Goal: Information Seeking & Learning: Learn about a topic

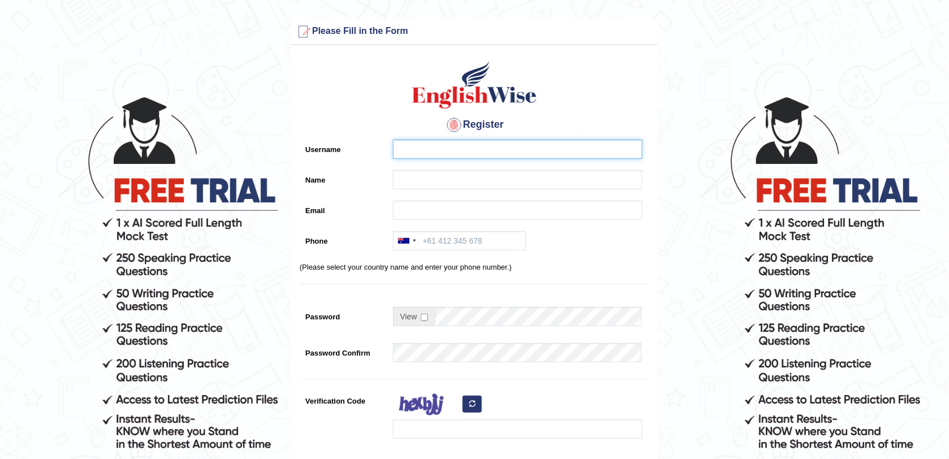
click at [419, 143] on input "Username" at bounding box center [517, 149] width 249 height 19
type input "n"
type input "Nabin07"
click at [416, 179] on input "Name" at bounding box center [517, 179] width 249 height 19
type input "[PERSON_NAME] [PERSON_NAME]"
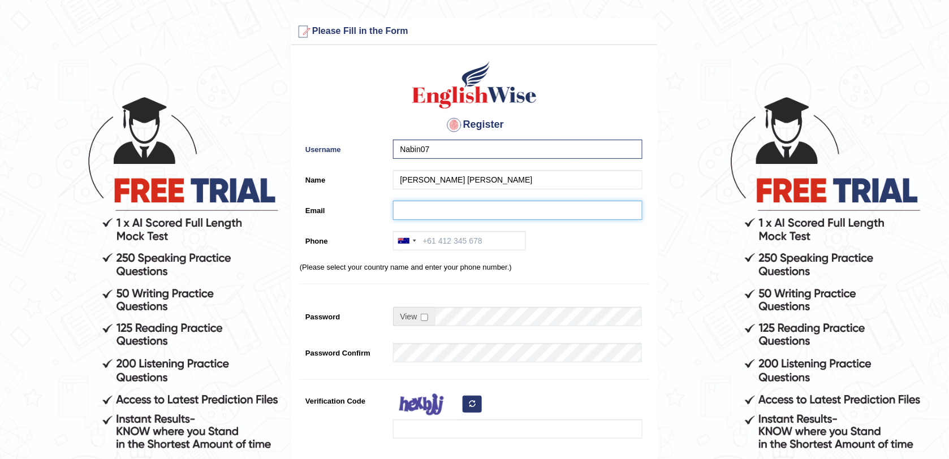
click at [419, 210] on input "Email" at bounding box center [517, 210] width 249 height 19
type input "nm6565588@gmail.com"
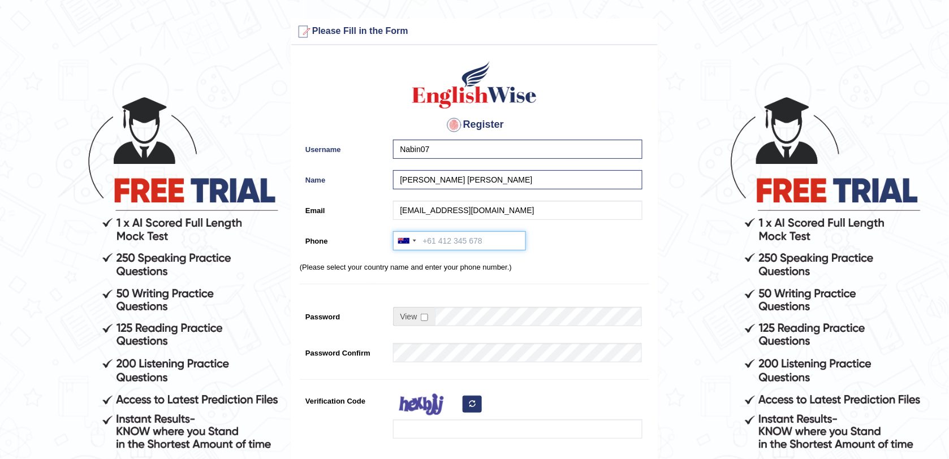
click at [424, 242] on input "Phone" at bounding box center [459, 240] width 133 height 19
click at [406, 244] on div at bounding box center [407, 241] width 26 height 18
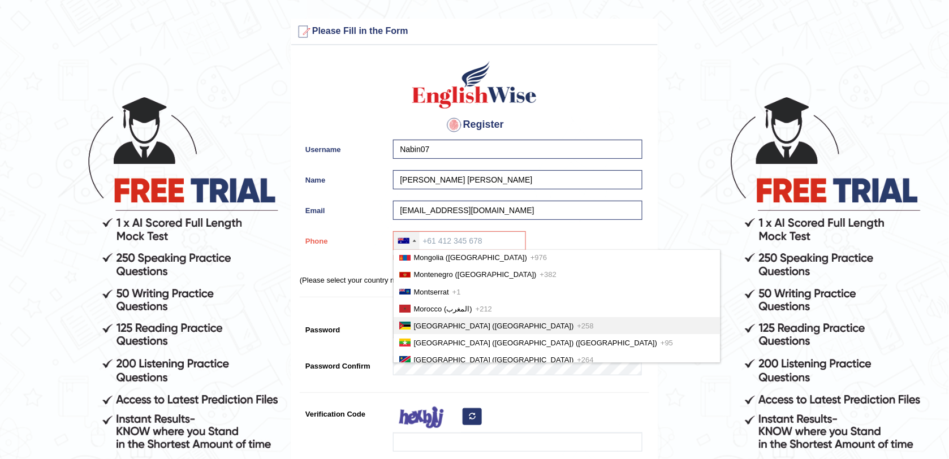
scroll to position [2616, 0]
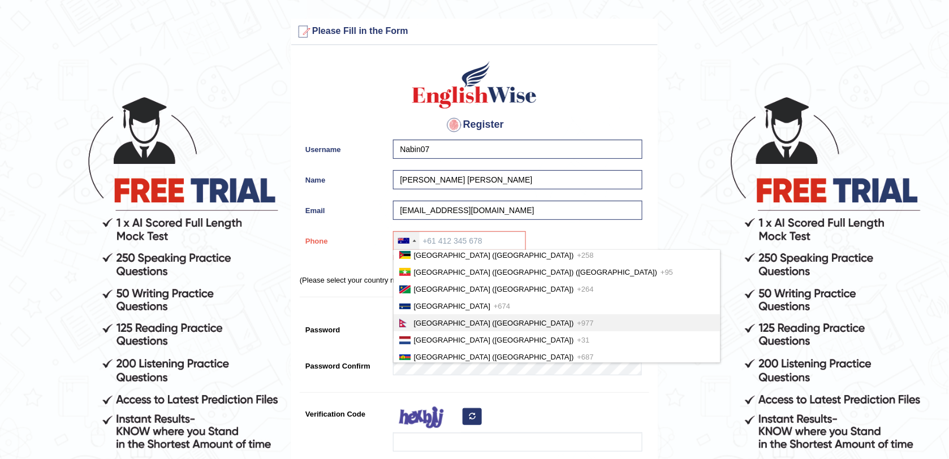
click at [432, 319] on span "Nepal (नेपाल)" at bounding box center [494, 323] width 160 height 8
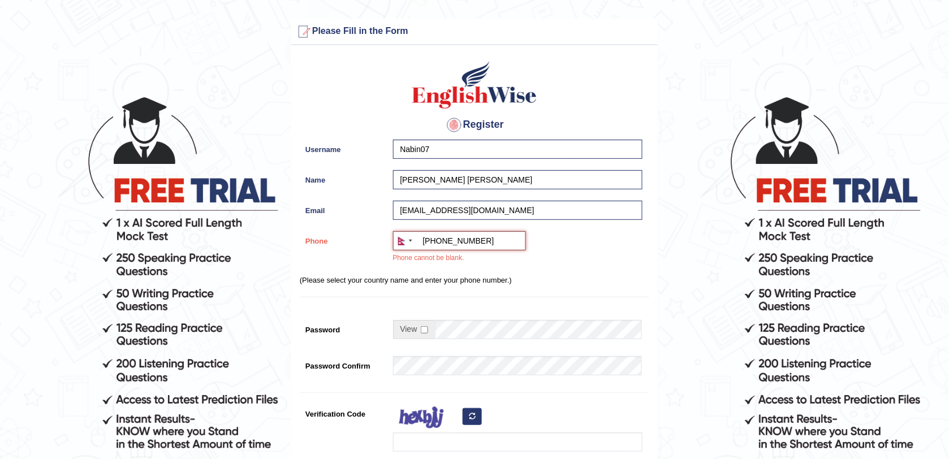
type input "+9779706312480"
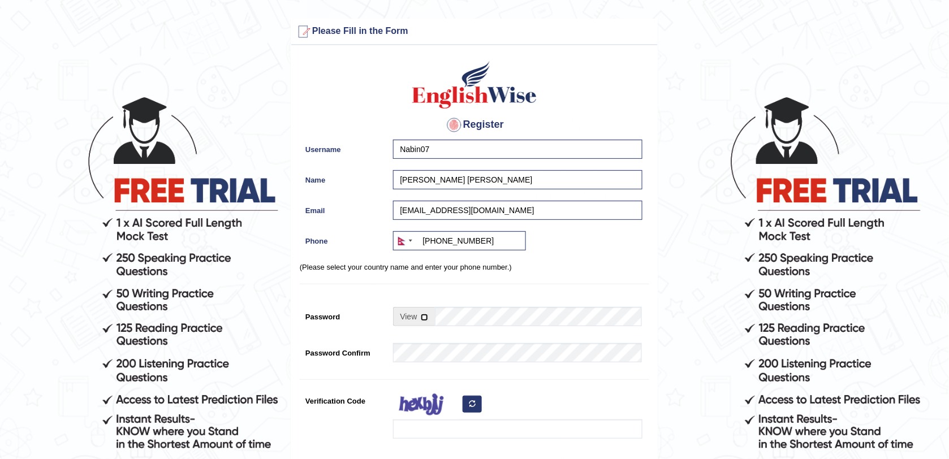
click at [424, 319] on input "checkbox" at bounding box center [424, 317] width 7 height 7
checkbox input "true"
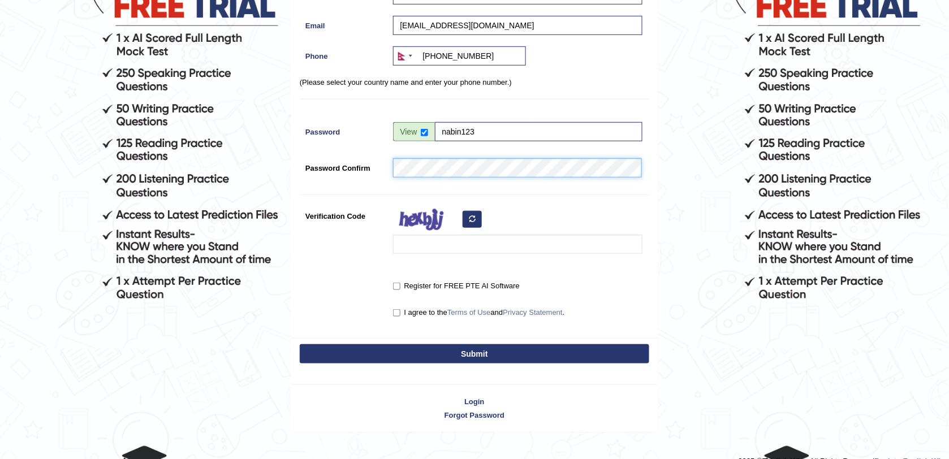
scroll to position [204, 0]
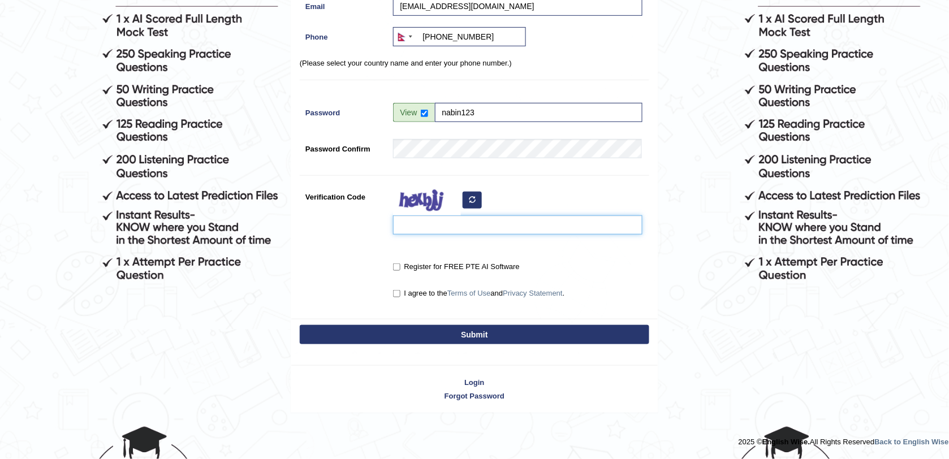
click at [425, 226] on input "Verification Code" at bounding box center [517, 225] width 249 height 19
type input "zeqcou"
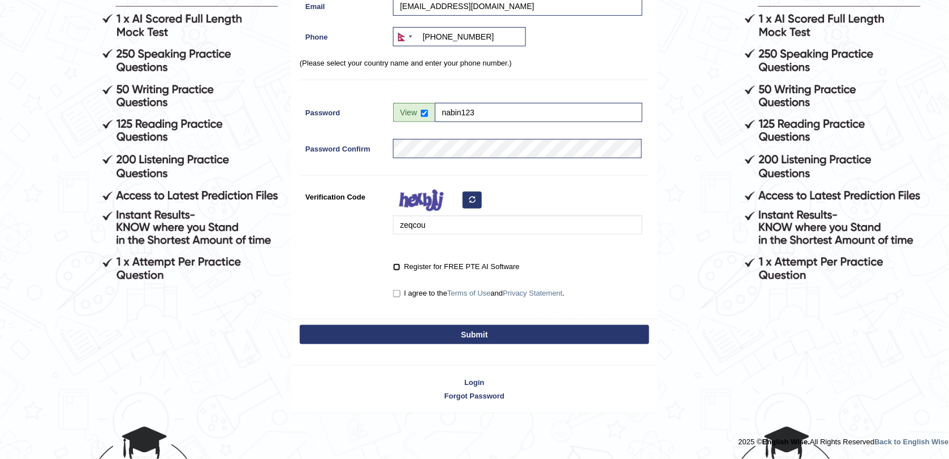
click at [397, 265] on input "Register for FREE PTE AI Software" at bounding box center [396, 267] width 7 height 7
checkbox input "true"
click at [397, 293] on input "I agree to the Terms of Use and Privacy Statement ." at bounding box center [396, 293] width 7 height 7
checkbox input "true"
click at [457, 338] on button "Submit" at bounding box center [475, 334] width 350 height 19
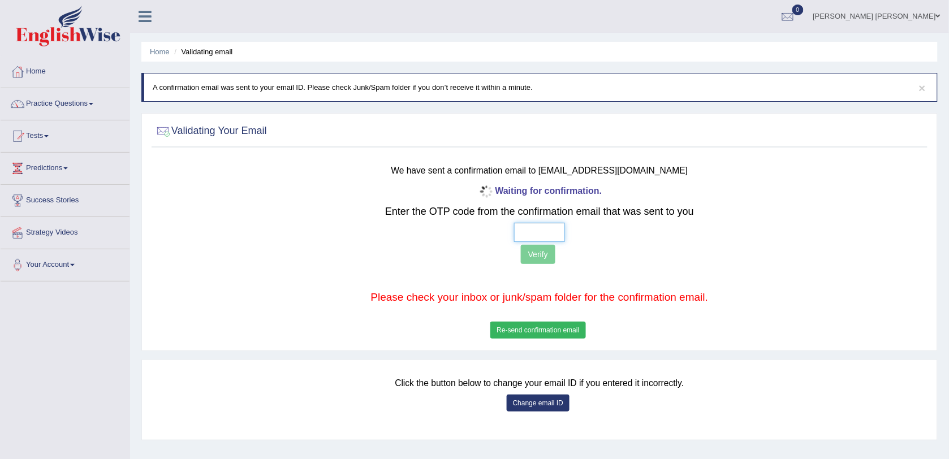
click at [532, 232] on input "text" at bounding box center [539, 232] width 51 height 19
type input "1 2 9 0"
click at [546, 258] on button "Verify" at bounding box center [538, 254] width 35 height 19
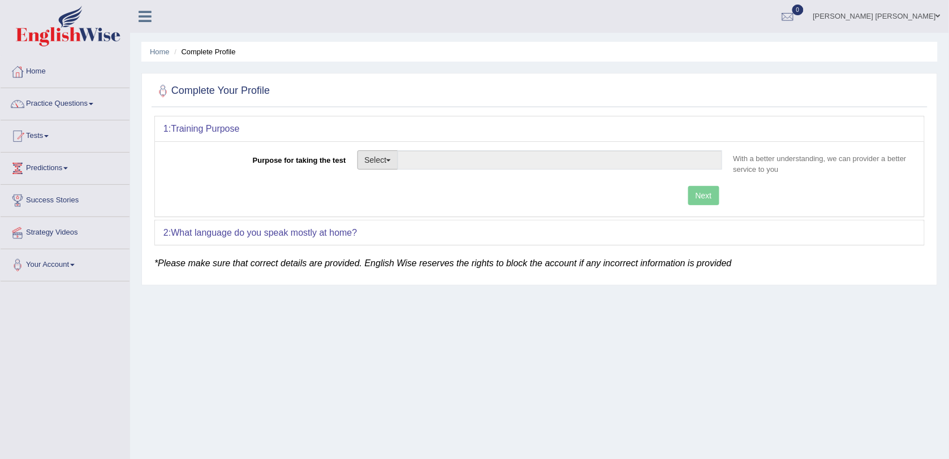
click at [380, 157] on button "Select" at bounding box center [378, 159] width 41 height 19
click at [401, 187] on link "Student Visa" at bounding box center [408, 184] width 101 height 15
type input "Student Visa"
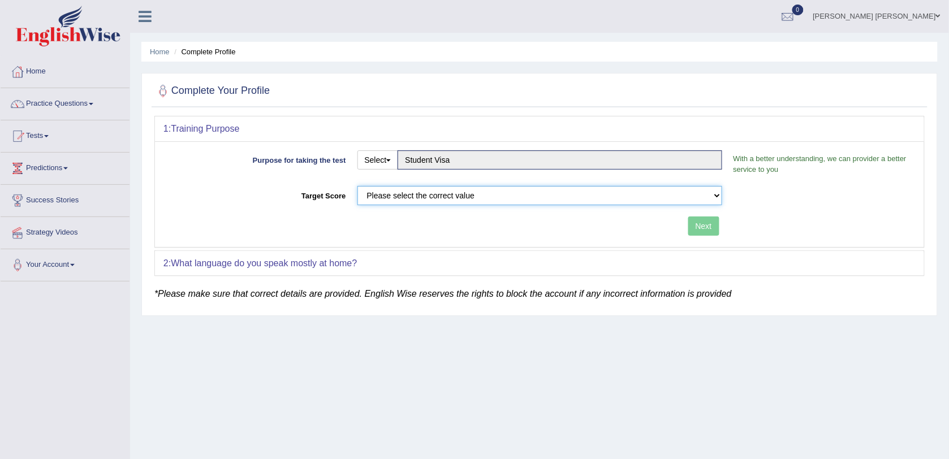
click at [620, 202] on select "Please select the correct value 50 (6 bands) 58 (6.5 bands) 65 (7 bands) 79 (8 …" at bounding box center [540, 195] width 365 height 19
select select "79"
click at [358, 186] on select "Please select the correct value 50 (6 bands) 58 (6.5 bands) 65 (7 bands) 79 (8 …" at bounding box center [540, 195] width 365 height 19
click at [692, 222] on button "Next" at bounding box center [703, 226] width 31 height 19
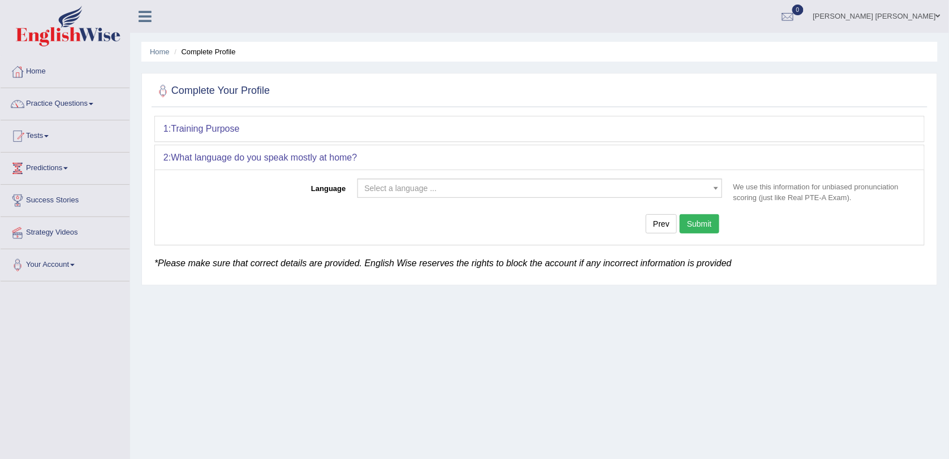
click at [488, 184] on span "Select a language ..." at bounding box center [536, 188] width 343 height 11
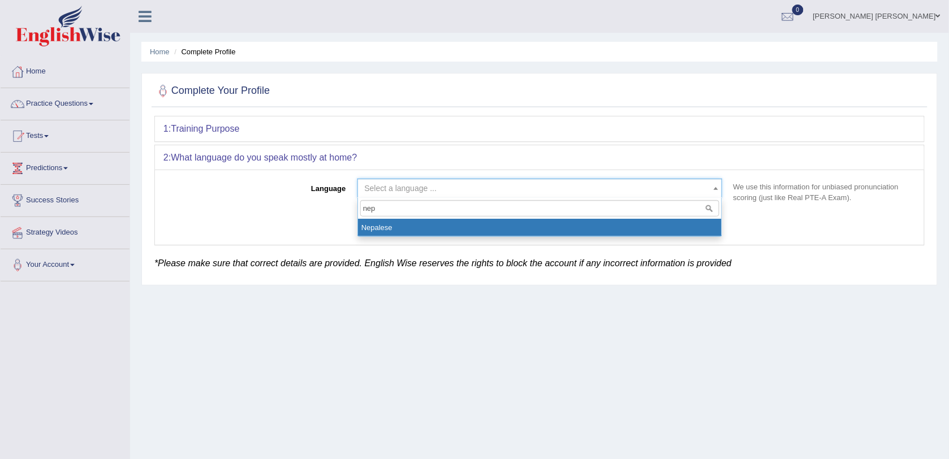
type input "nep"
select select "Nepalese"
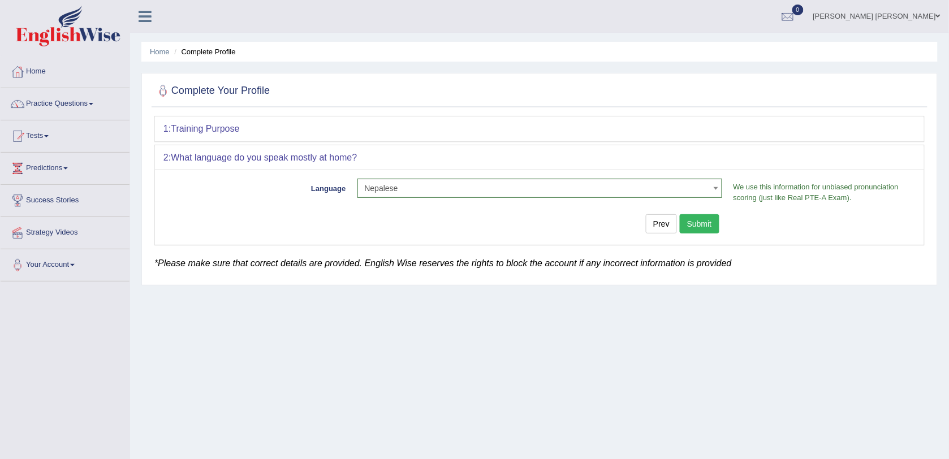
click at [708, 230] on button "Submit" at bounding box center [700, 223] width 40 height 19
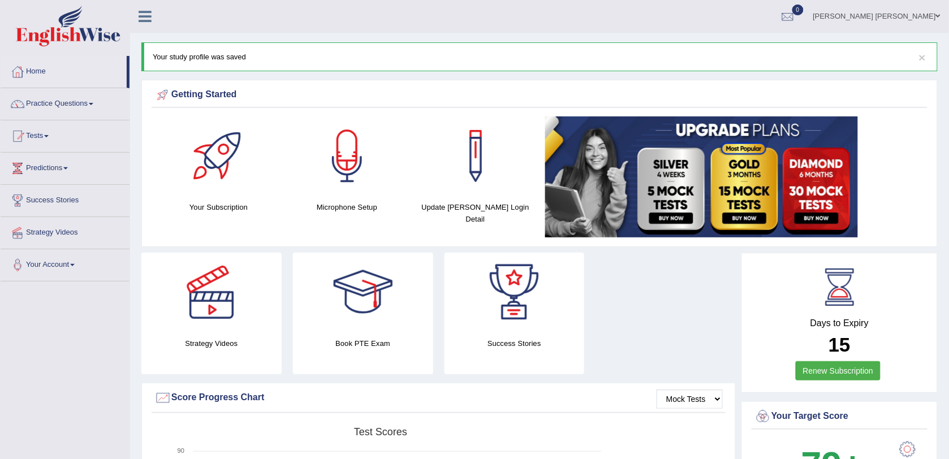
click at [337, 178] on div at bounding box center [347, 156] width 79 height 79
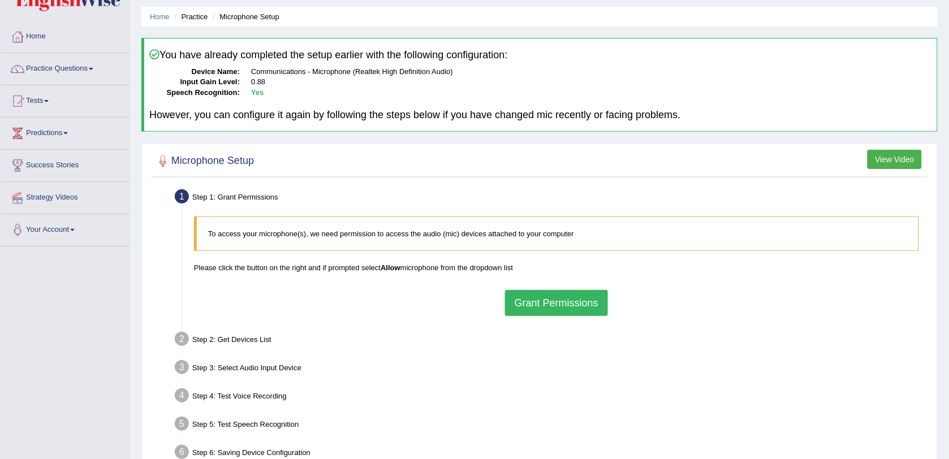
scroll to position [71, 0]
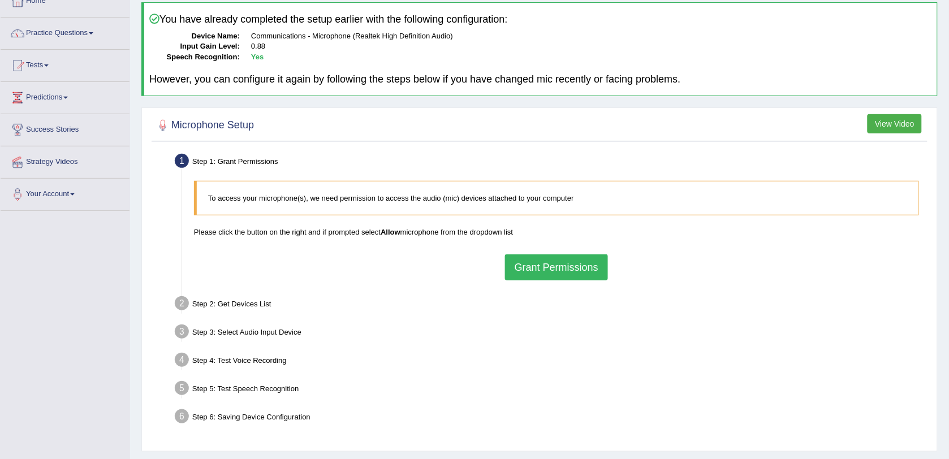
click at [539, 270] on button "Grant Permissions" at bounding box center [556, 268] width 103 height 26
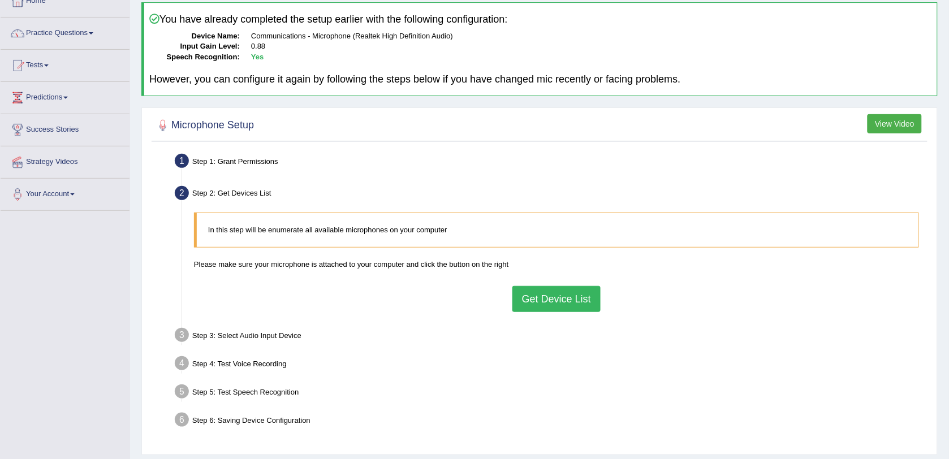
click at [532, 300] on button "Get Device List" at bounding box center [557, 299] width 88 height 26
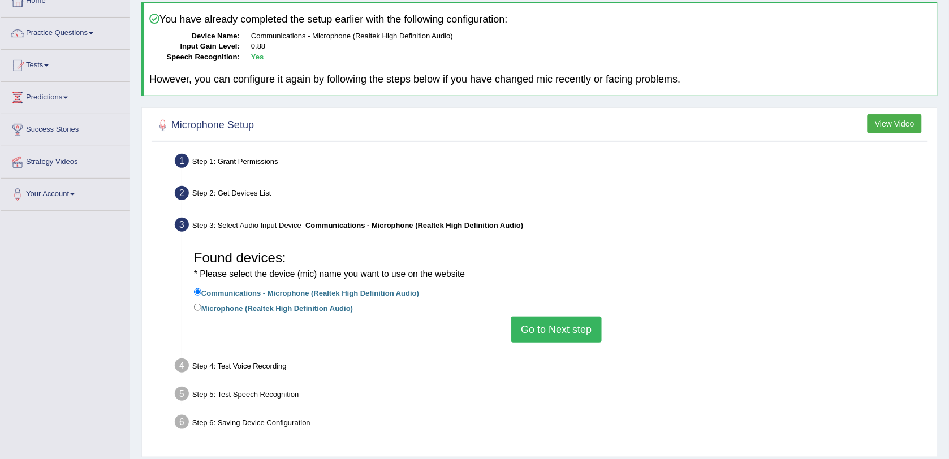
click at [535, 327] on button "Go to Next step" at bounding box center [556, 330] width 90 height 26
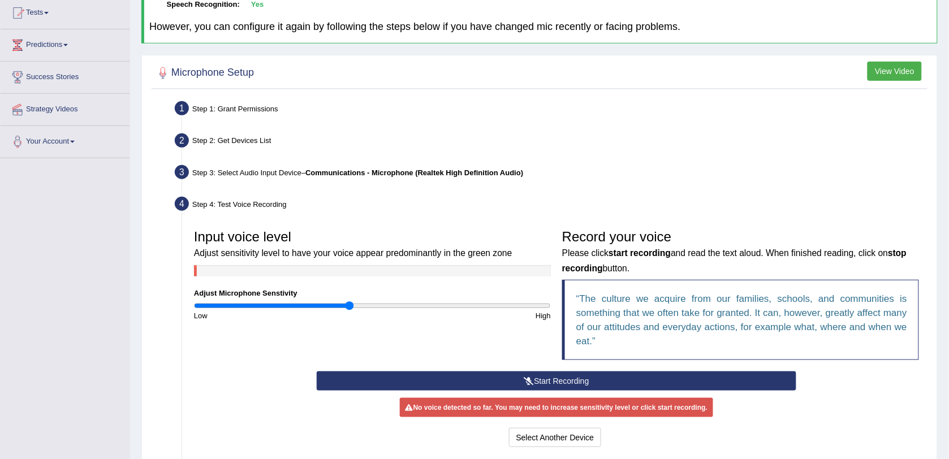
scroll to position [212, 0]
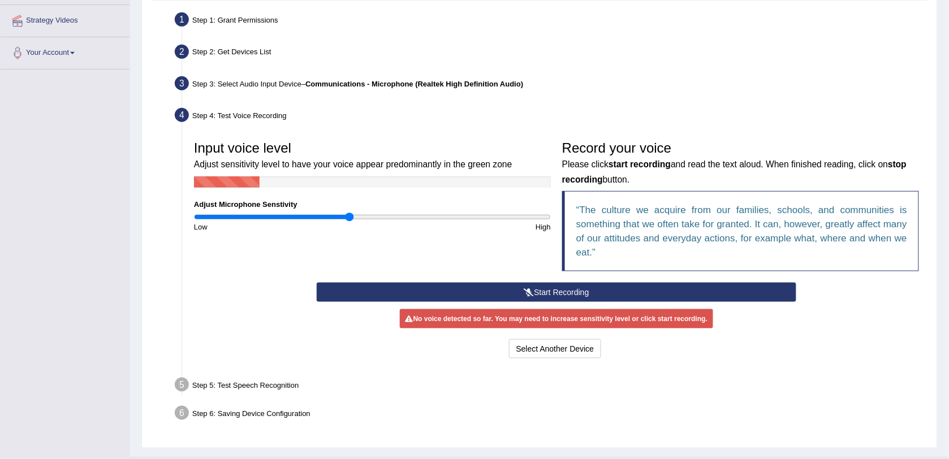
click at [520, 290] on button "Start Recording" at bounding box center [557, 292] width 480 height 19
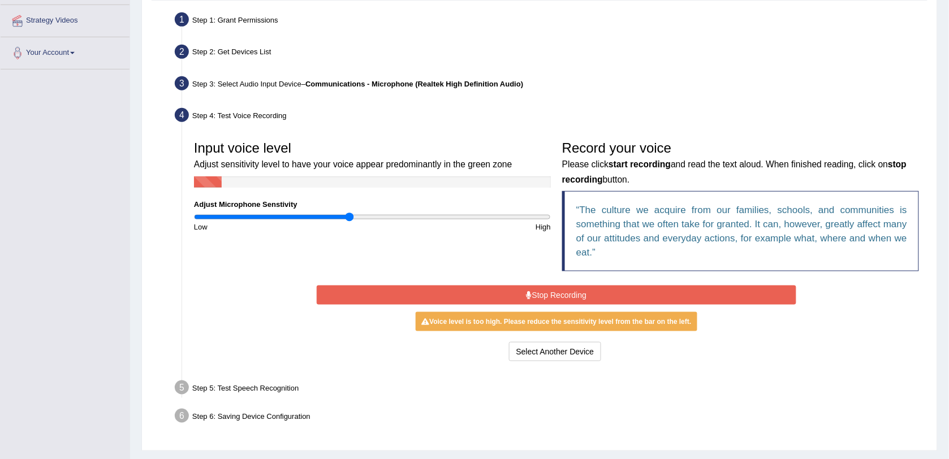
click at [547, 292] on button "Stop Recording" at bounding box center [557, 295] width 480 height 19
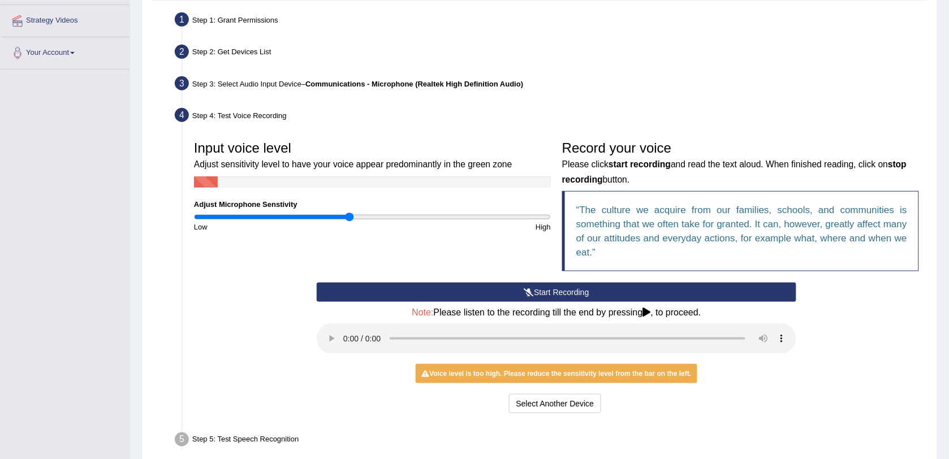
click at [574, 293] on button "Start Recording" at bounding box center [557, 292] width 480 height 19
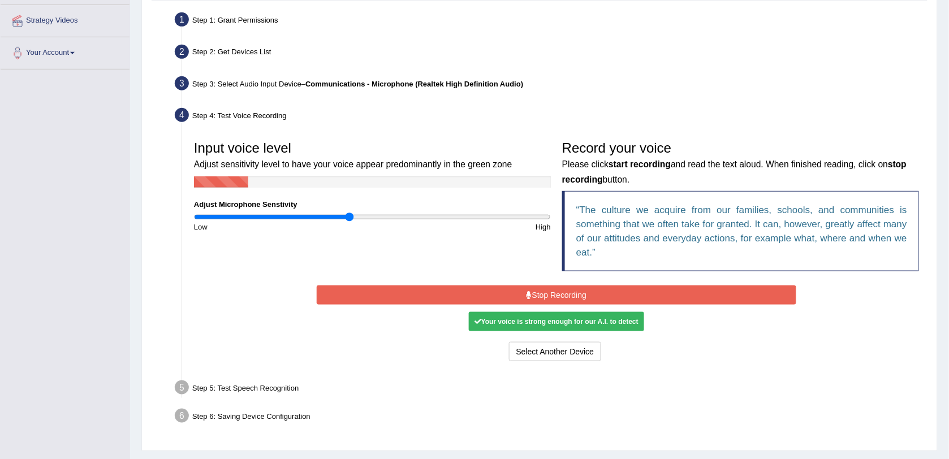
click at [575, 292] on button "Stop Recording" at bounding box center [557, 295] width 480 height 19
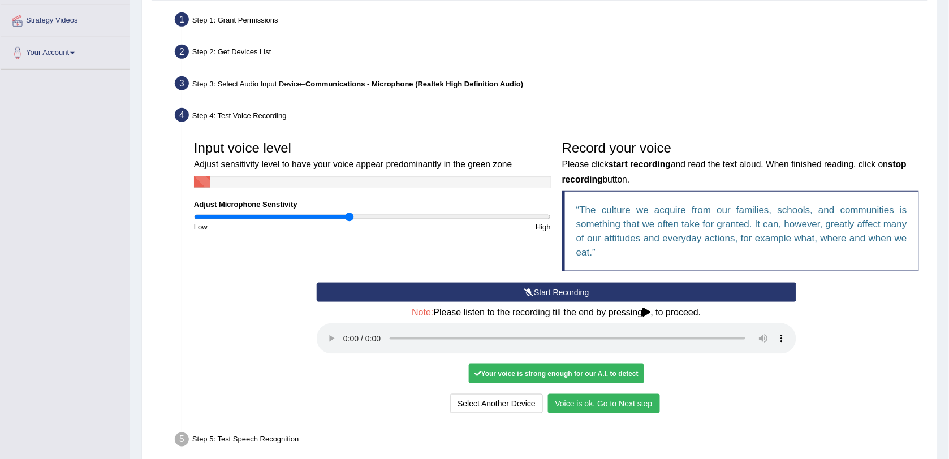
click at [599, 408] on button "Voice is ok. Go to Next step" at bounding box center [604, 403] width 112 height 19
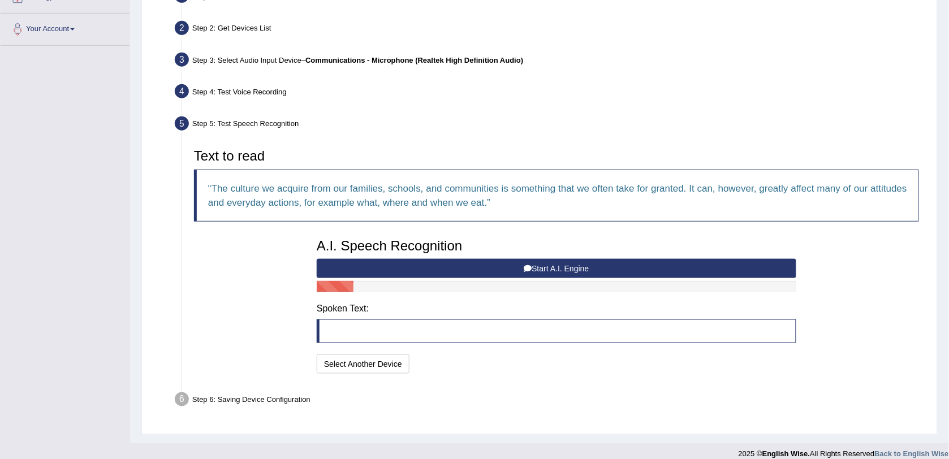
scroll to position [249, 0]
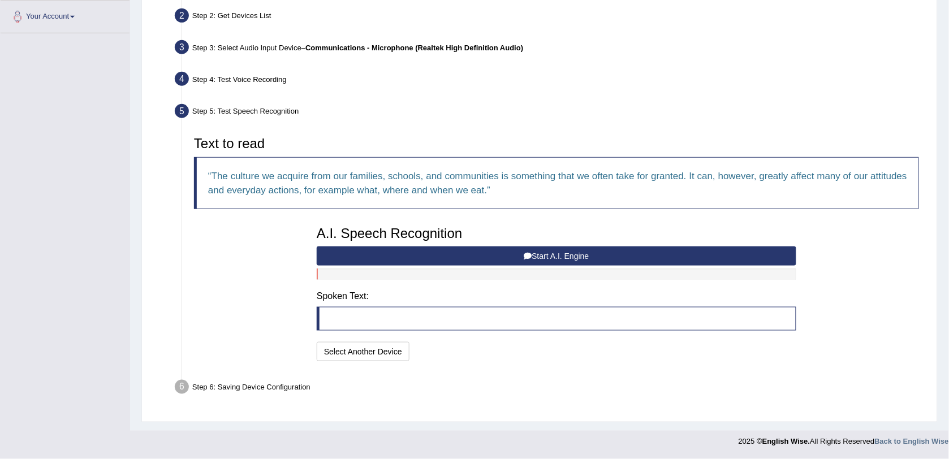
click at [530, 255] on icon at bounding box center [528, 256] width 8 height 8
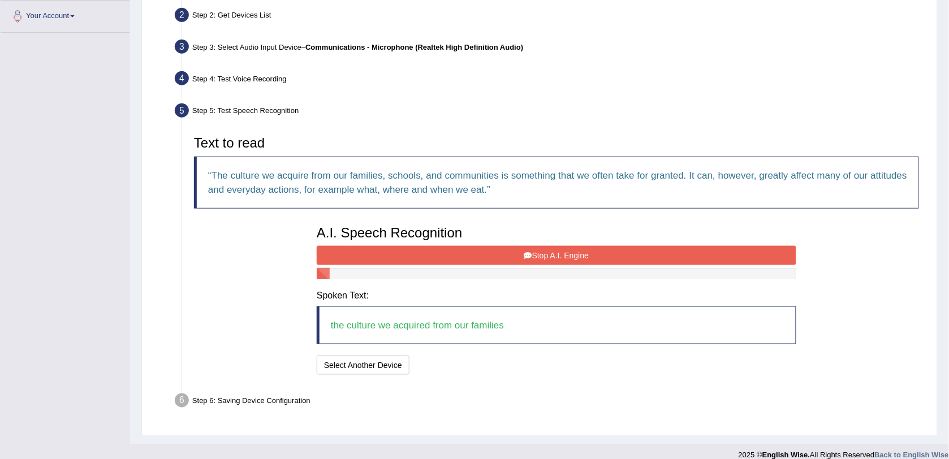
click at [511, 250] on button "Stop A.I. Engine" at bounding box center [557, 255] width 480 height 19
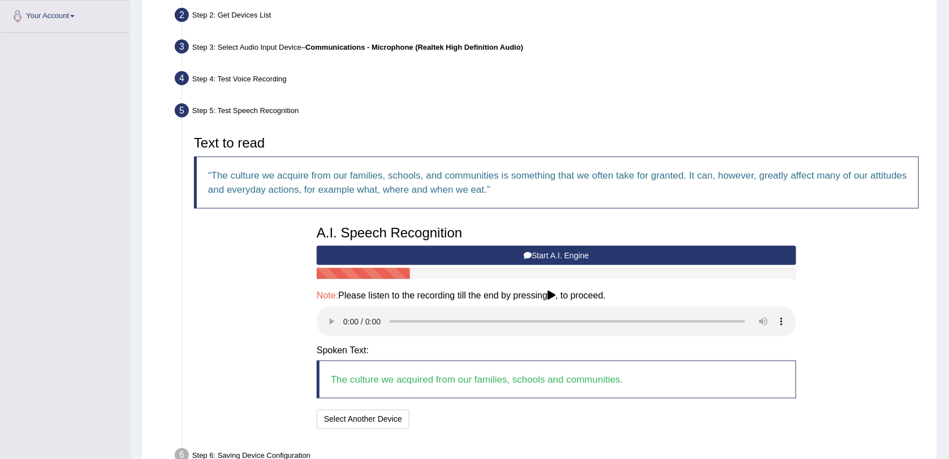
scroll to position [318, 0]
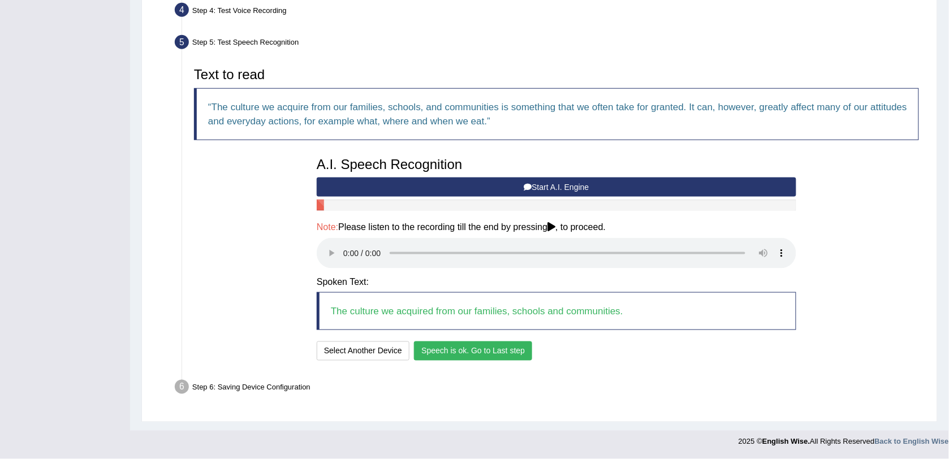
click at [454, 351] on button "Speech is ok. Go to Last step" at bounding box center [473, 351] width 118 height 19
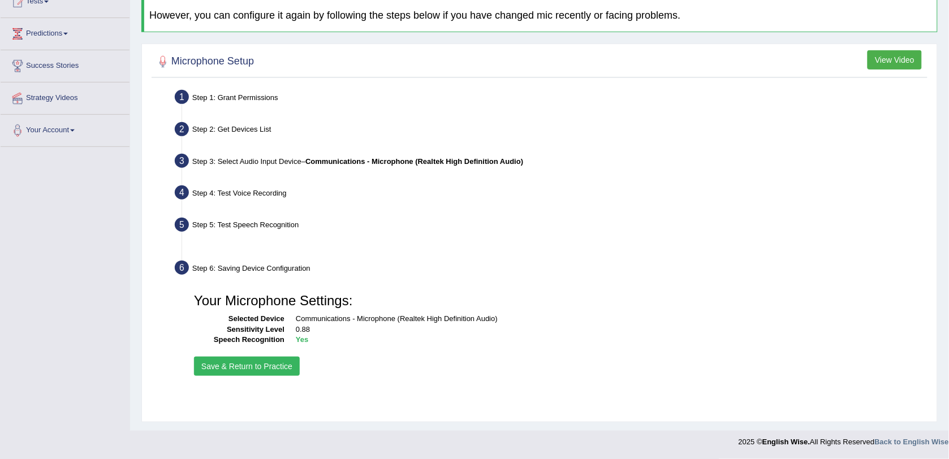
scroll to position [134, 0]
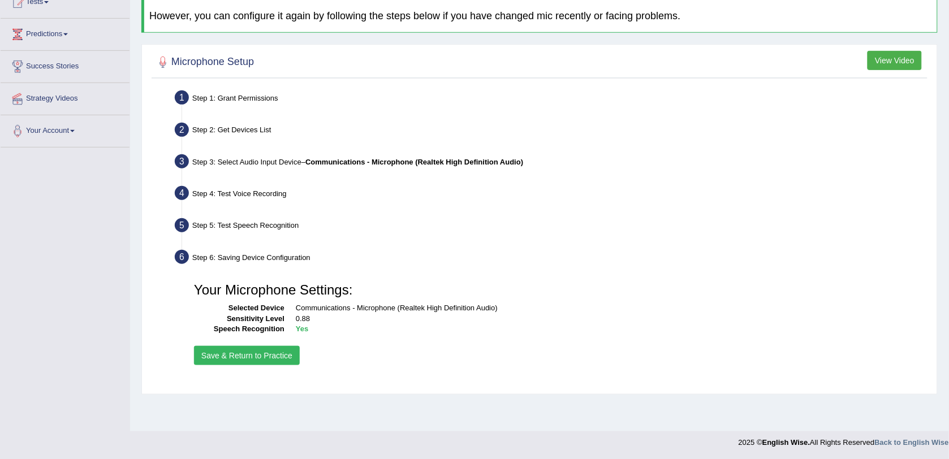
click at [252, 354] on button "Save & Return to Practice" at bounding box center [247, 355] width 106 height 19
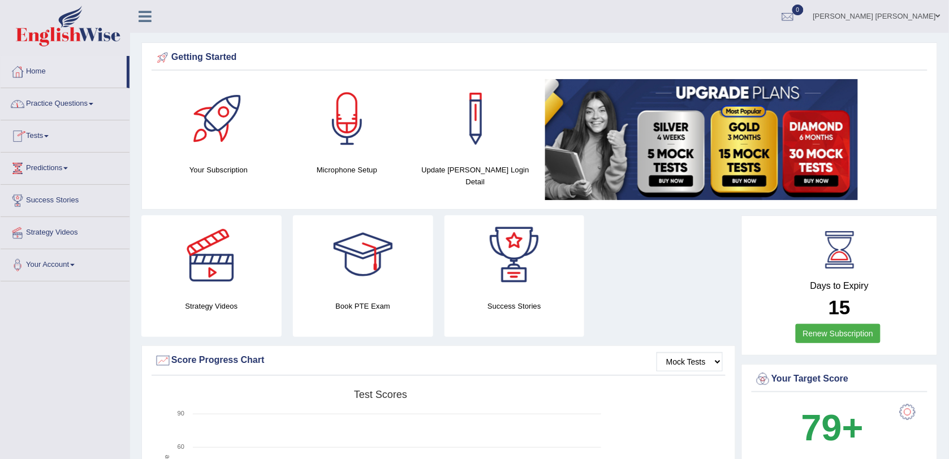
click at [74, 98] on link "Practice Questions" at bounding box center [65, 102] width 129 height 28
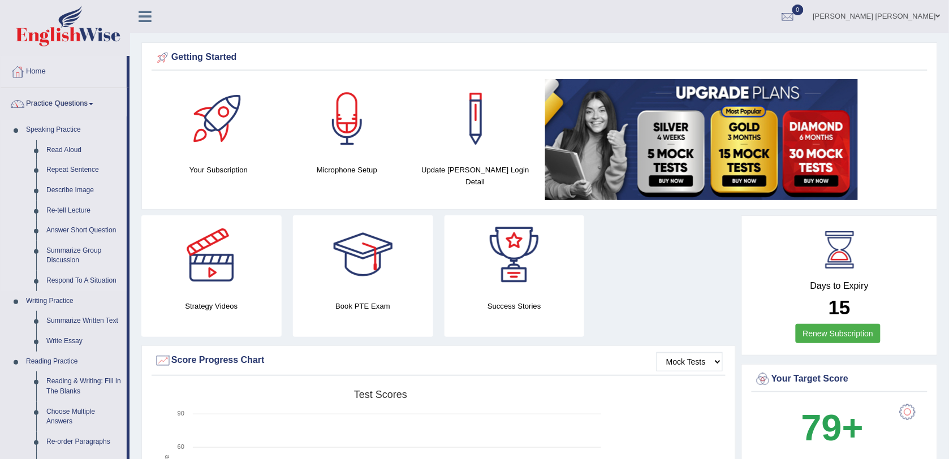
click at [57, 125] on link "Speaking Practice" at bounding box center [74, 130] width 106 height 20
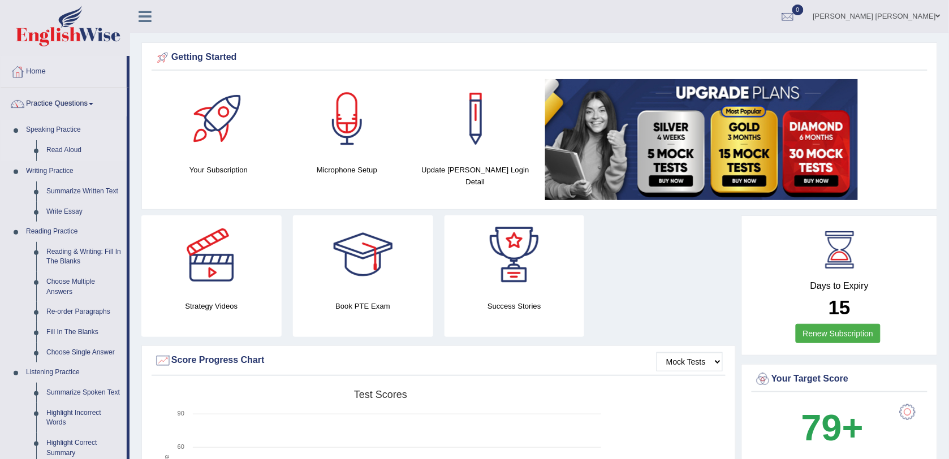
click at [57, 125] on link "Speaking Practice" at bounding box center [74, 130] width 106 height 20
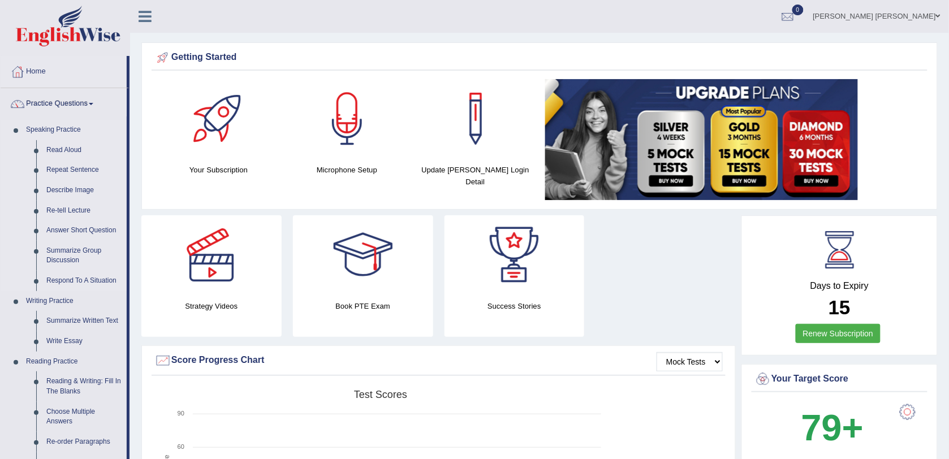
click at [15, 136] on li "Speaking Practice Read Aloud Repeat Sentence Describe Image Re-tell Lecture Ans…" at bounding box center [64, 205] width 126 height 171
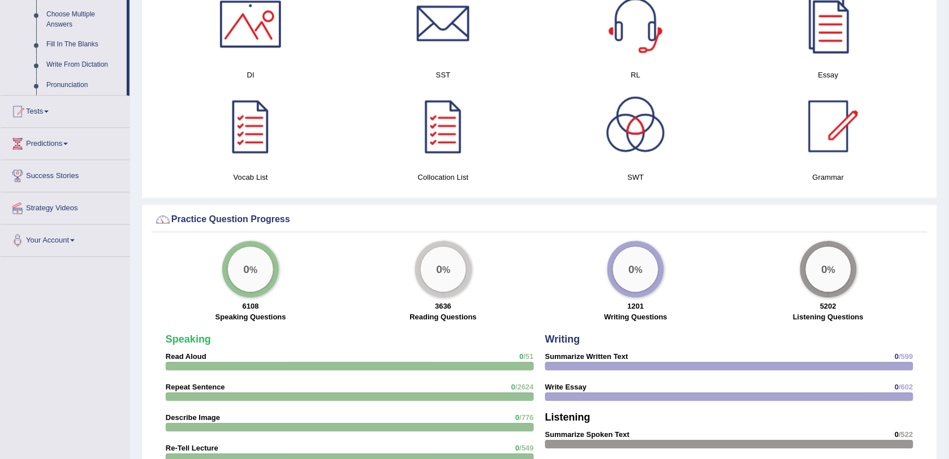
scroll to position [636, 0]
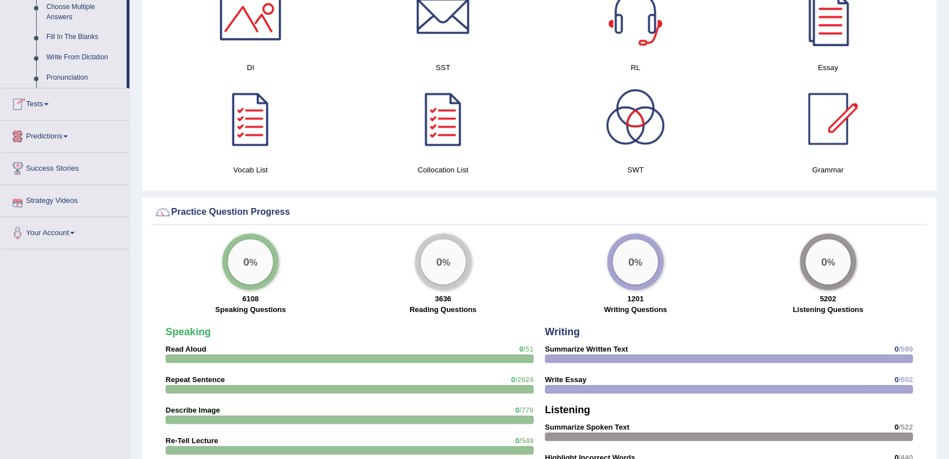
click at [72, 96] on link "Tests" at bounding box center [65, 102] width 129 height 28
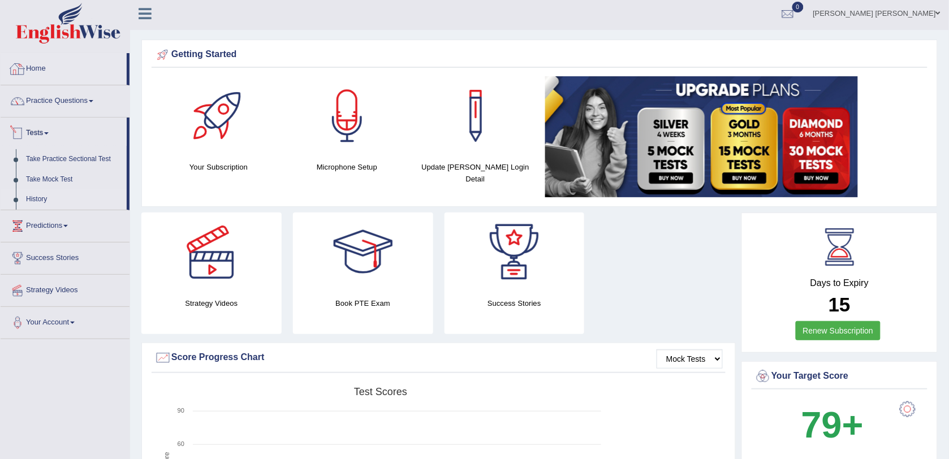
scroll to position [0, 0]
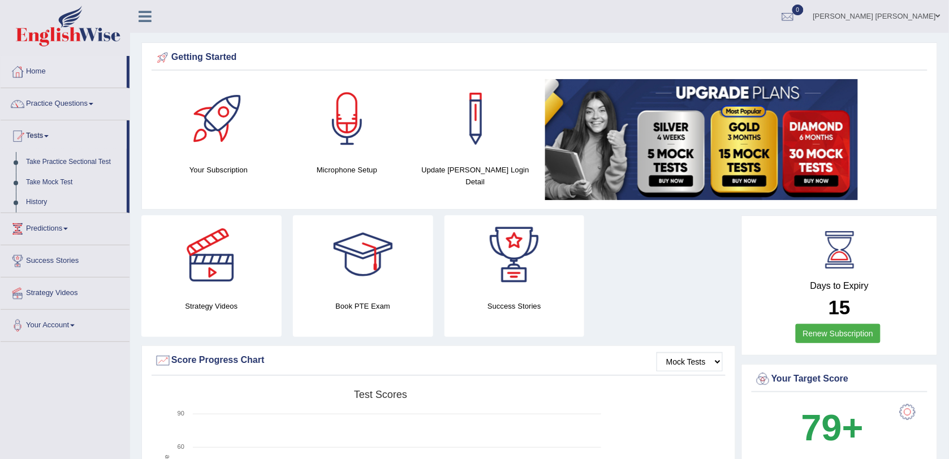
click at [55, 134] on link "Tests" at bounding box center [64, 135] width 126 height 28
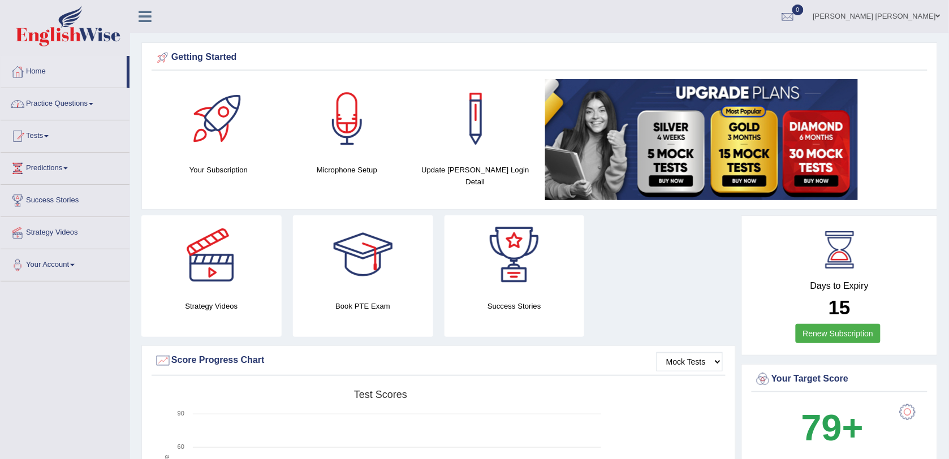
click at [46, 101] on link "Practice Questions" at bounding box center [65, 102] width 129 height 28
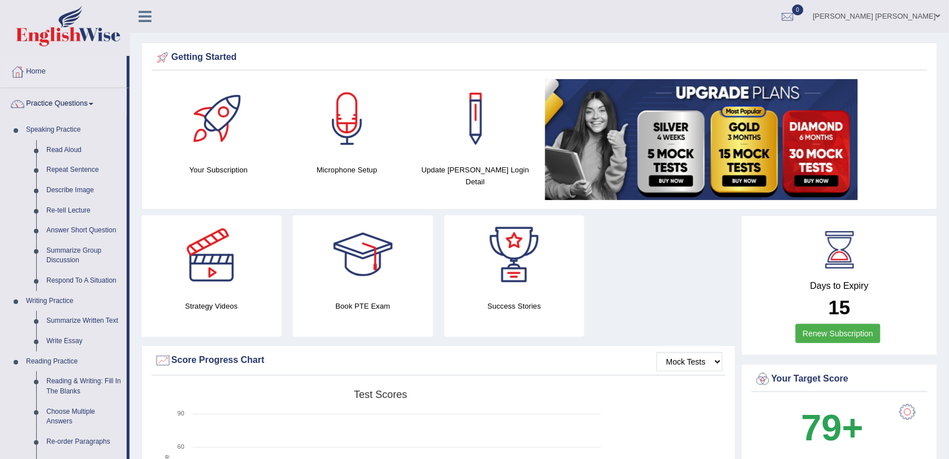
click at [46, 101] on link "Practice Questions" at bounding box center [64, 102] width 126 height 28
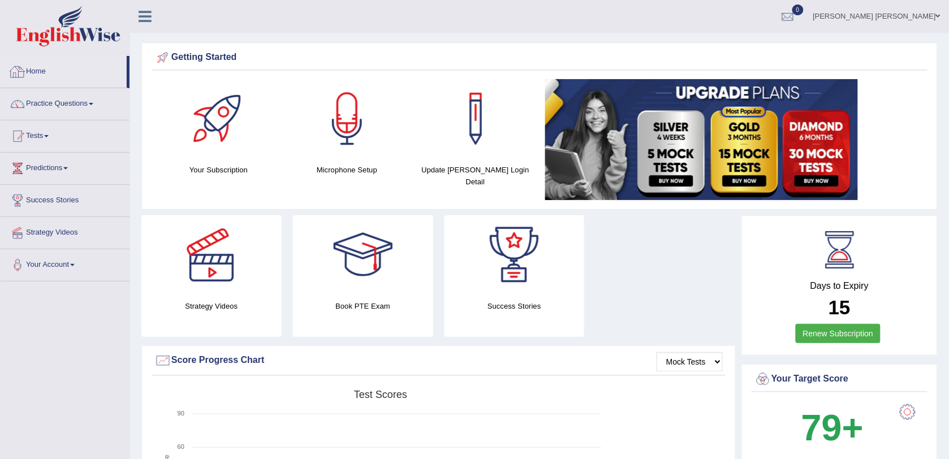
click at [37, 77] on link "Home" at bounding box center [64, 70] width 126 height 28
click at [71, 105] on link "Practice Questions" at bounding box center [65, 102] width 129 height 28
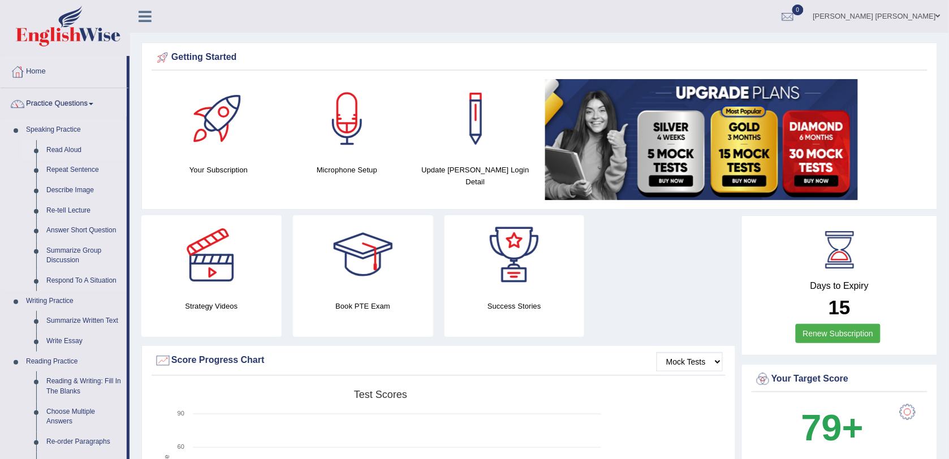
click at [55, 151] on link "Read Aloud" at bounding box center [83, 150] width 85 height 20
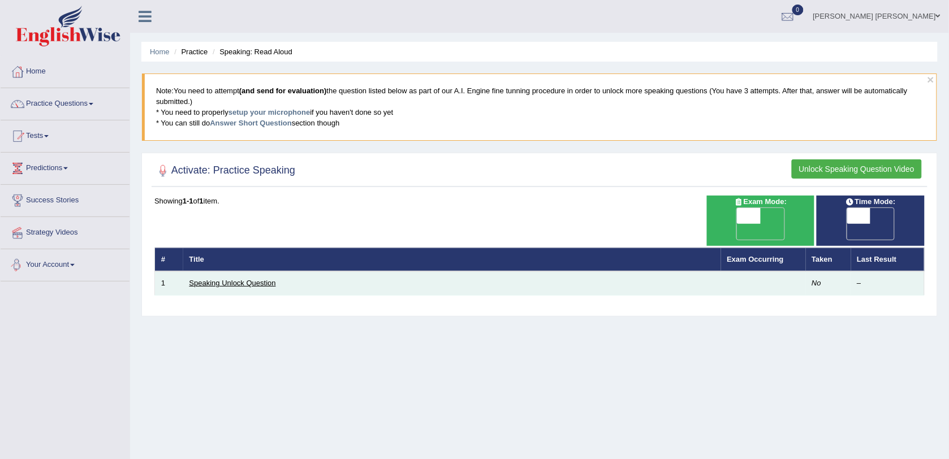
click at [229, 279] on link "Speaking Unlock Question" at bounding box center [233, 283] width 87 height 8
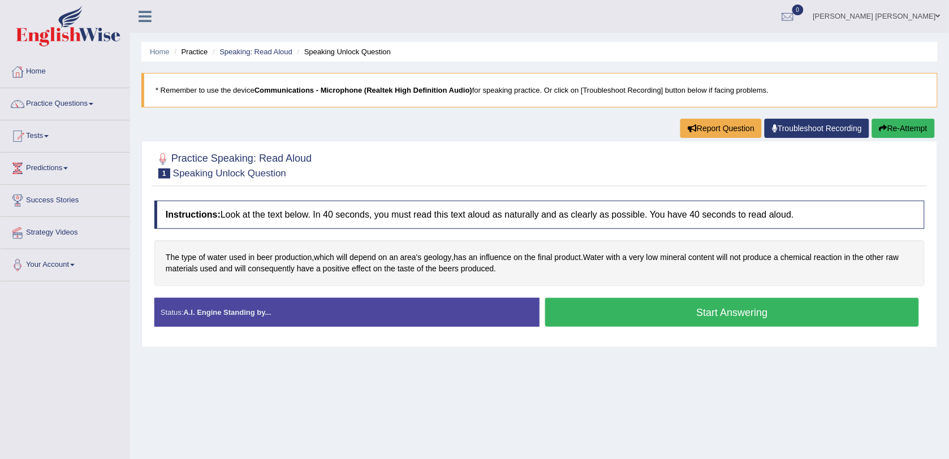
click at [624, 312] on button "Start Answering" at bounding box center [732, 312] width 374 height 29
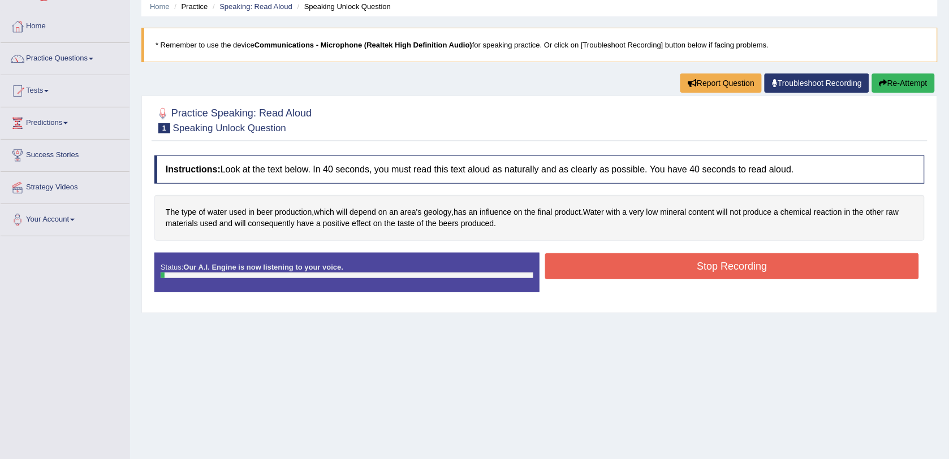
scroll to position [71, 0]
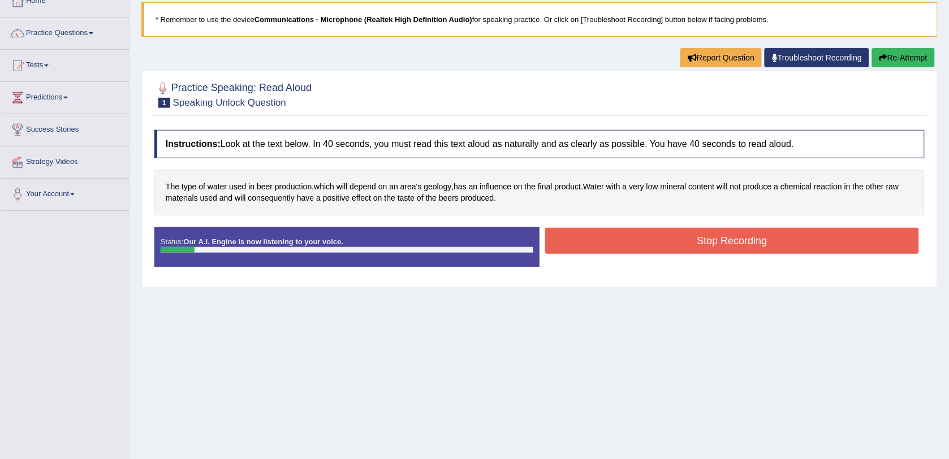
click at [662, 242] on button "Stop Recording" at bounding box center [732, 241] width 374 height 26
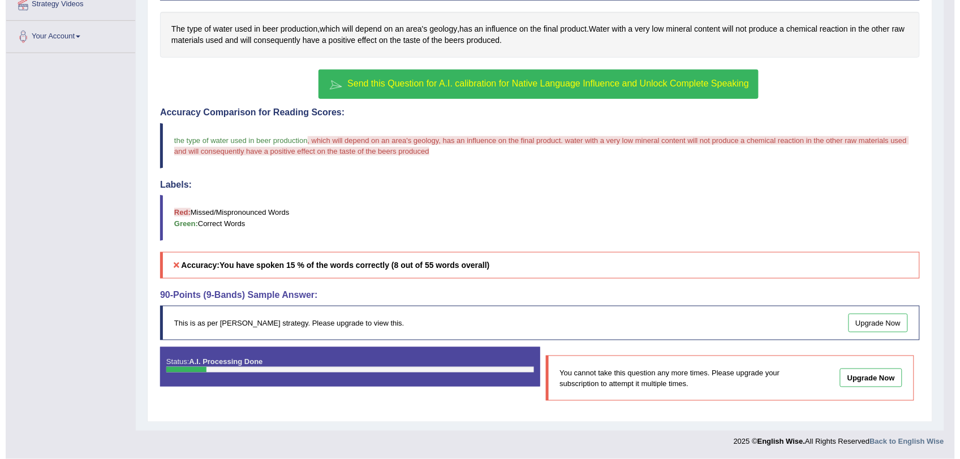
scroll to position [231, 0]
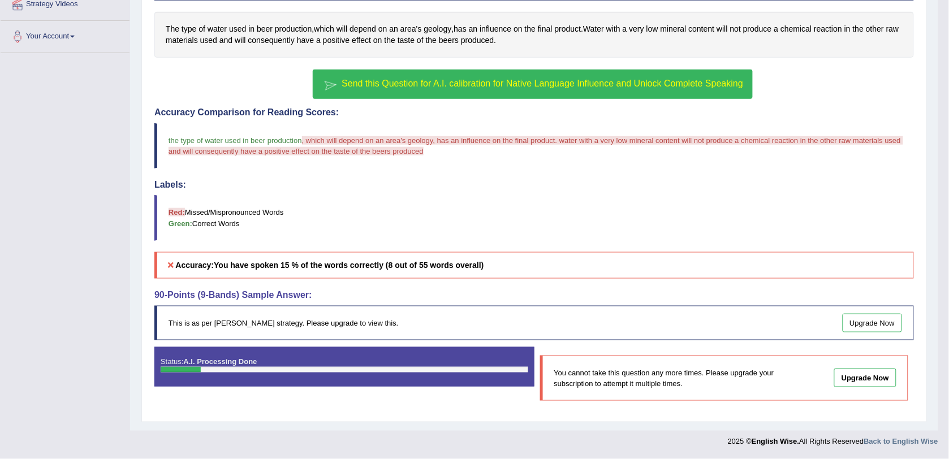
click at [481, 87] on button "Send this Question for A.I. calibration for Native Language Influence and Unloc…" at bounding box center [533, 84] width 440 height 29
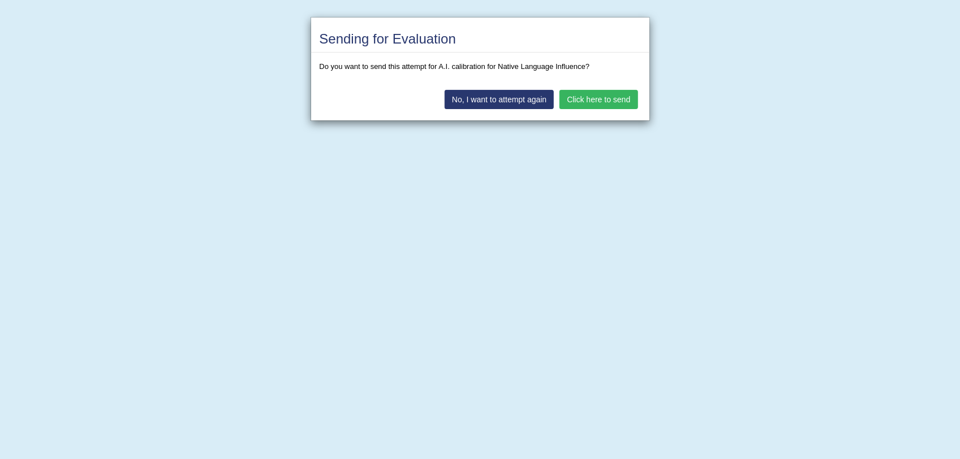
click at [603, 95] on button "Click here to send" at bounding box center [599, 99] width 78 height 19
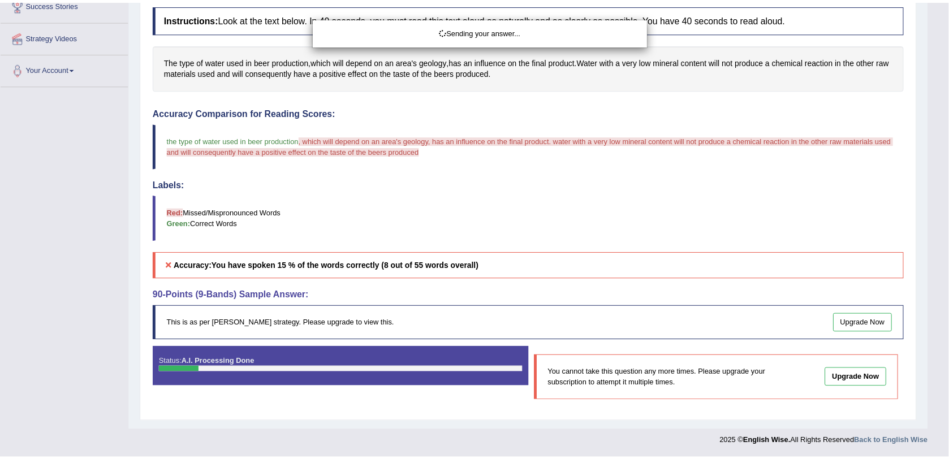
scroll to position [199, 0]
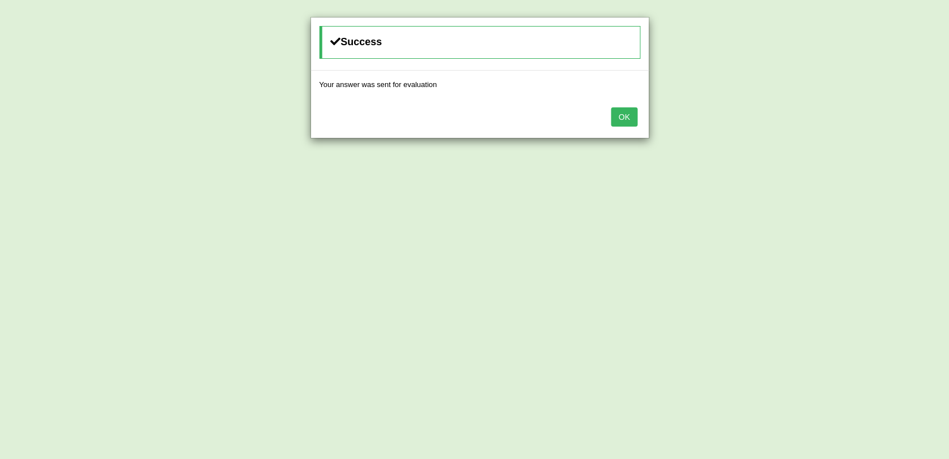
click at [629, 114] on button "OK" at bounding box center [625, 116] width 26 height 19
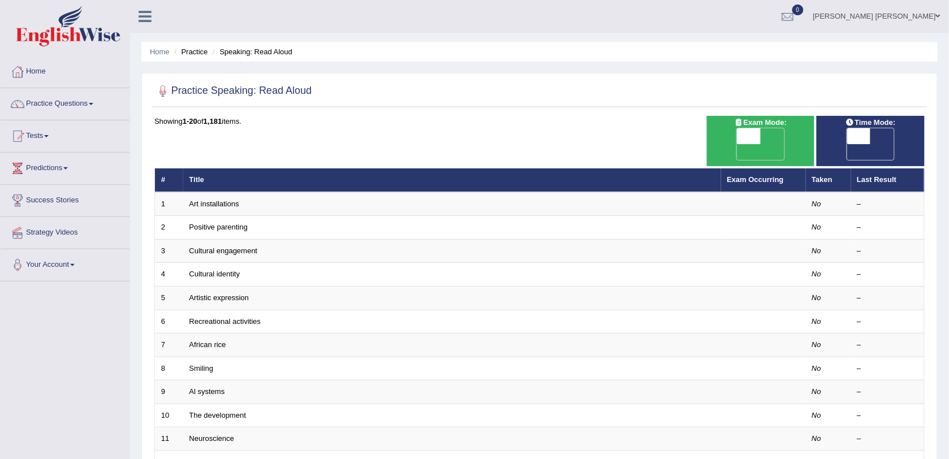
click at [230, 200] on link "Art installations" at bounding box center [215, 204] width 50 height 8
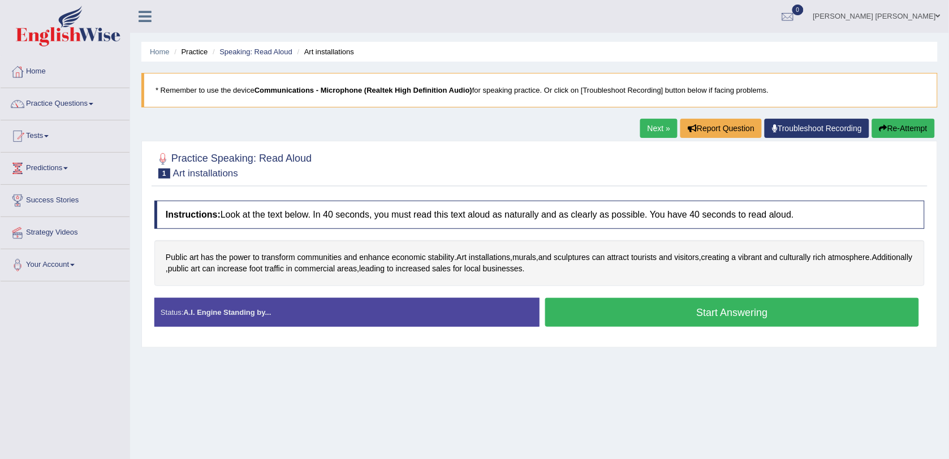
click at [702, 322] on button "Start Answering" at bounding box center [732, 312] width 374 height 29
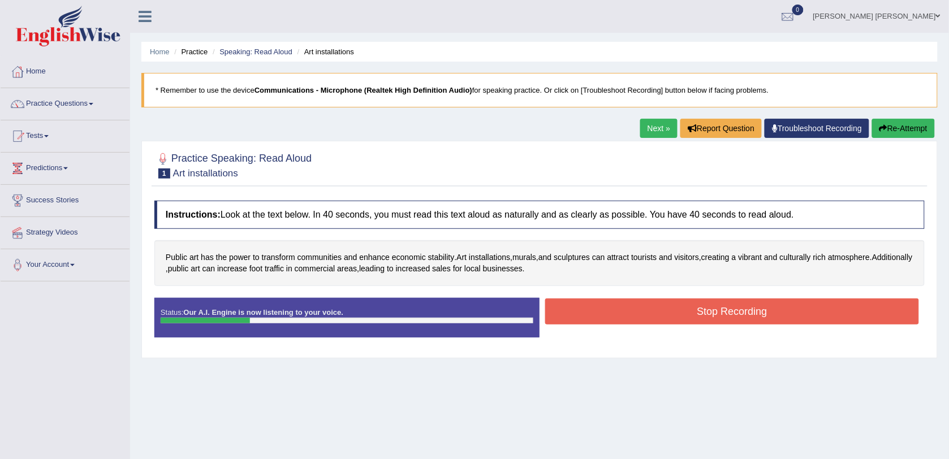
click at [704, 312] on button "Stop Recording" at bounding box center [732, 312] width 374 height 26
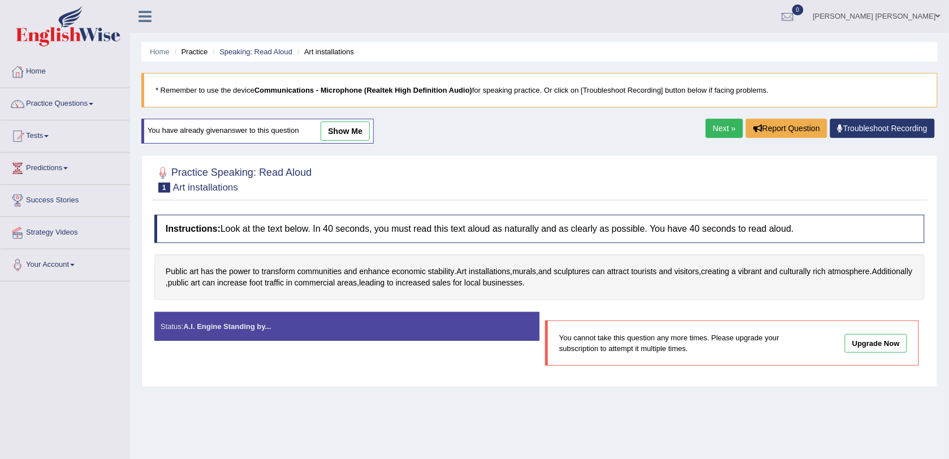
click at [403, 386] on div "Practice Speaking: Read Aloud 1 Art installations Instructions: Look at the tex…" at bounding box center [539, 271] width 797 height 233
click at [335, 134] on link "show me" at bounding box center [345, 131] width 49 height 19
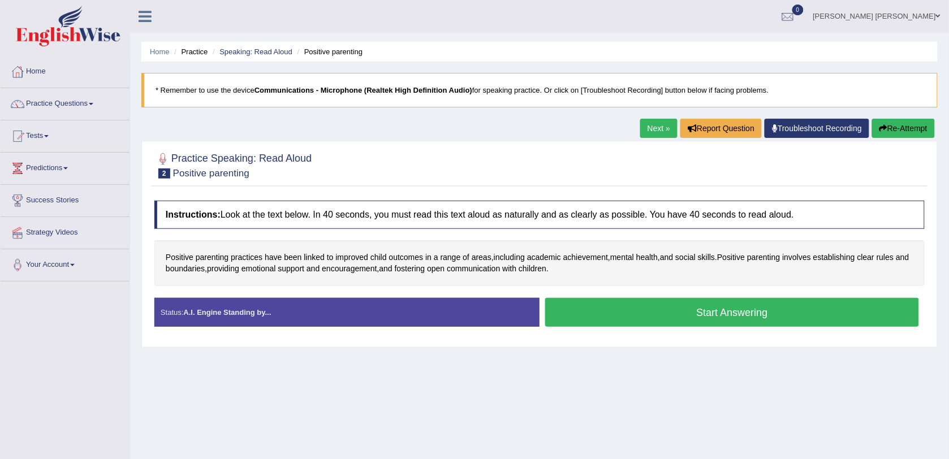
click at [744, 315] on button "Start Answering" at bounding box center [732, 312] width 374 height 29
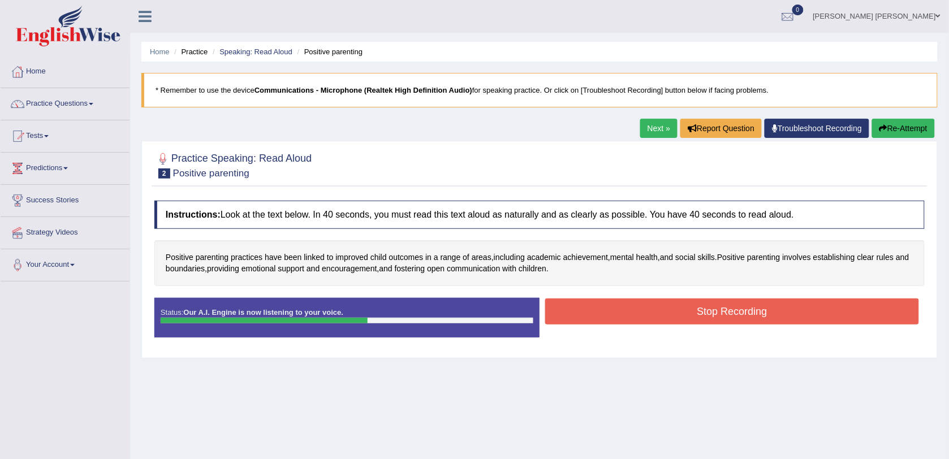
click at [744, 315] on button "Stop Recording" at bounding box center [732, 312] width 374 height 26
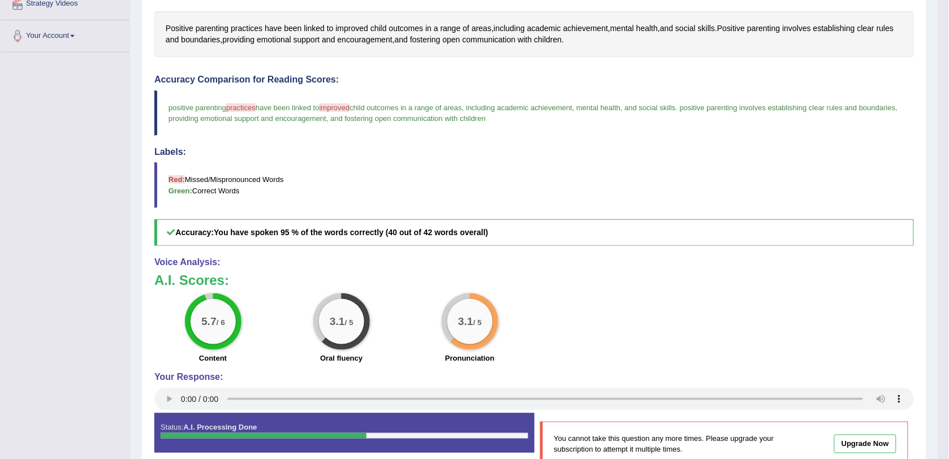
scroll to position [283, 0]
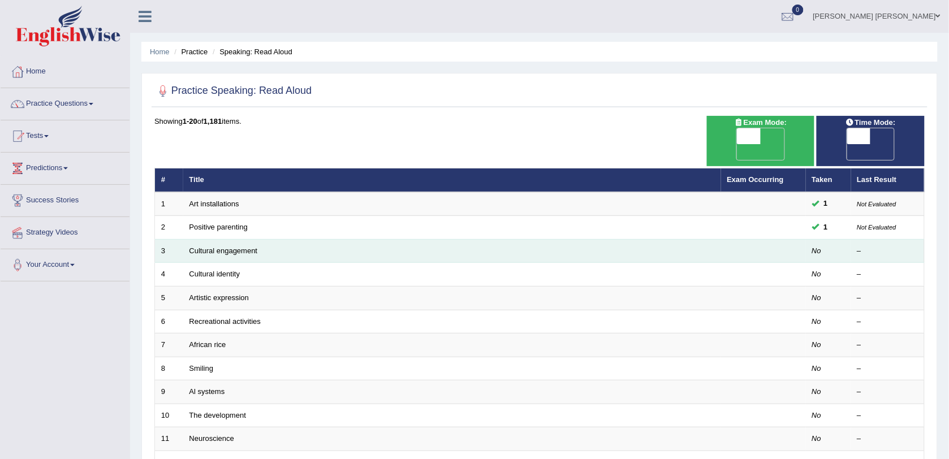
click at [256, 240] on td "Cultural engagement" at bounding box center [452, 251] width 538 height 24
click at [218, 247] on link "Cultural engagement" at bounding box center [224, 251] width 68 height 8
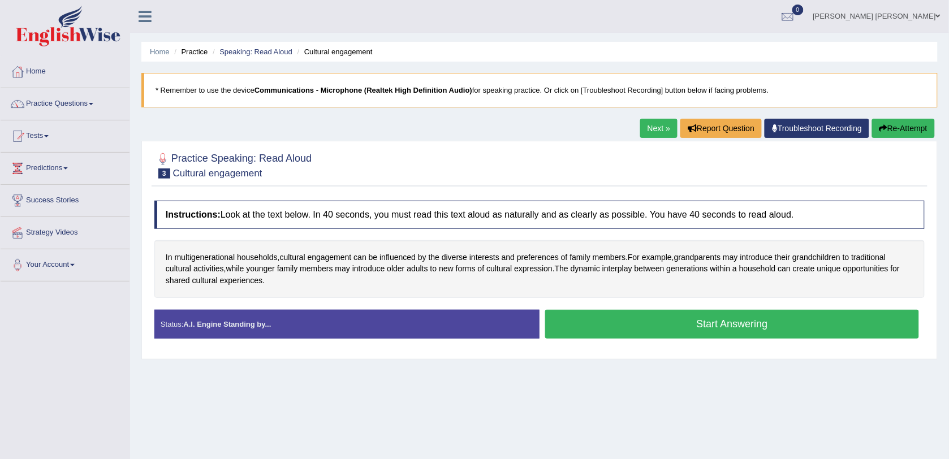
drag, startPoint x: 730, startPoint y: 331, endPoint x: 728, endPoint y: 322, distance: 8.8
click at [728, 328] on button "Start Answering" at bounding box center [732, 324] width 374 height 29
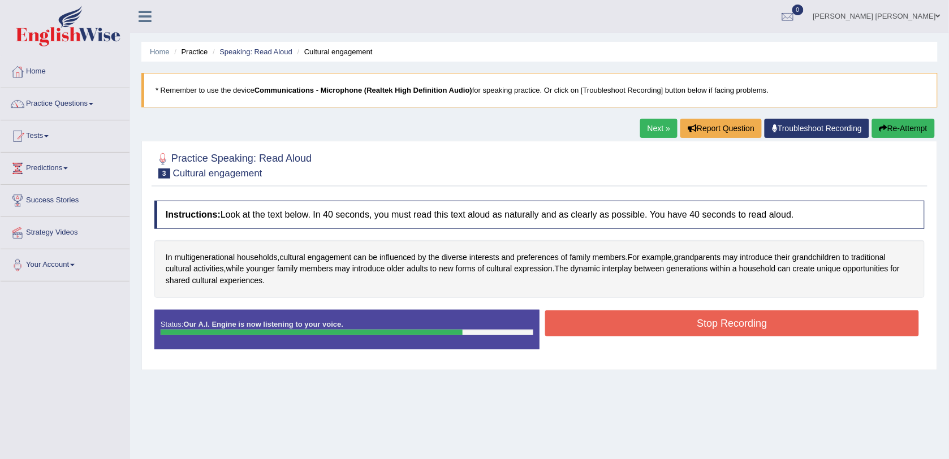
click at [751, 324] on button "Stop Recording" at bounding box center [732, 324] width 374 height 26
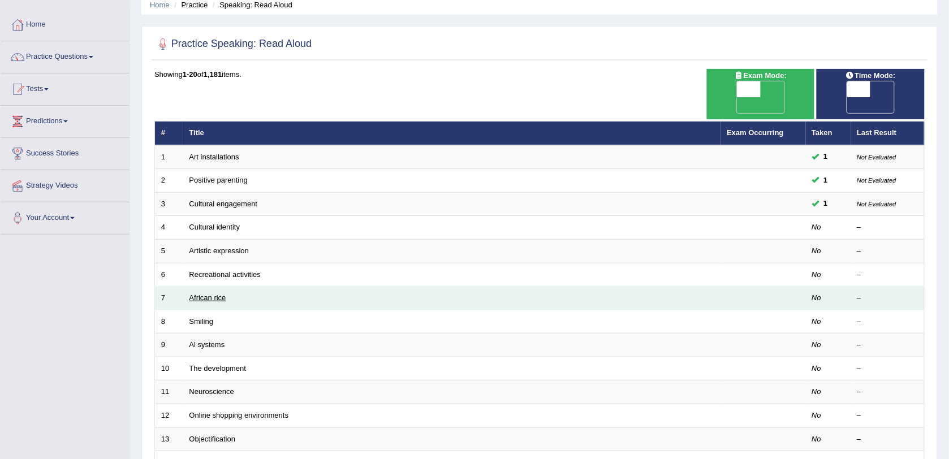
scroll to position [141, 0]
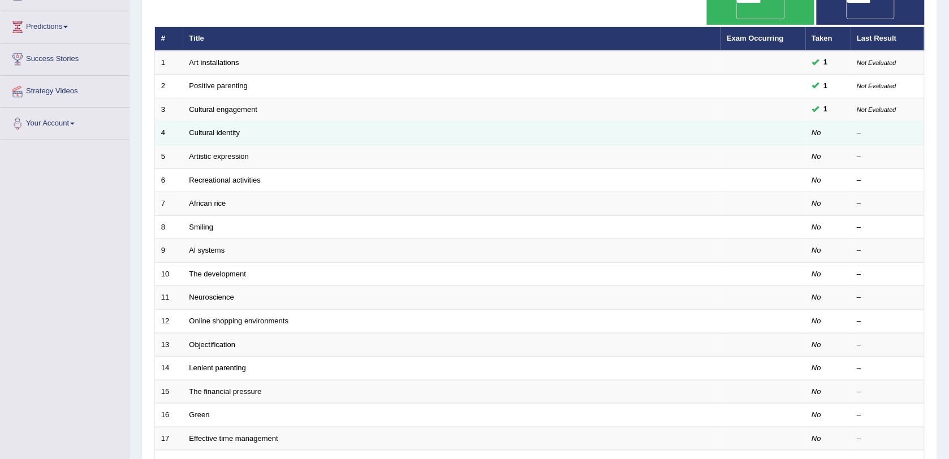
click at [261, 122] on td "Cultural identity" at bounding box center [452, 134] width 538 height 24
click at [222, 128] on link "Cultural identity" at bounding box center [215, 132] width 51 height 8
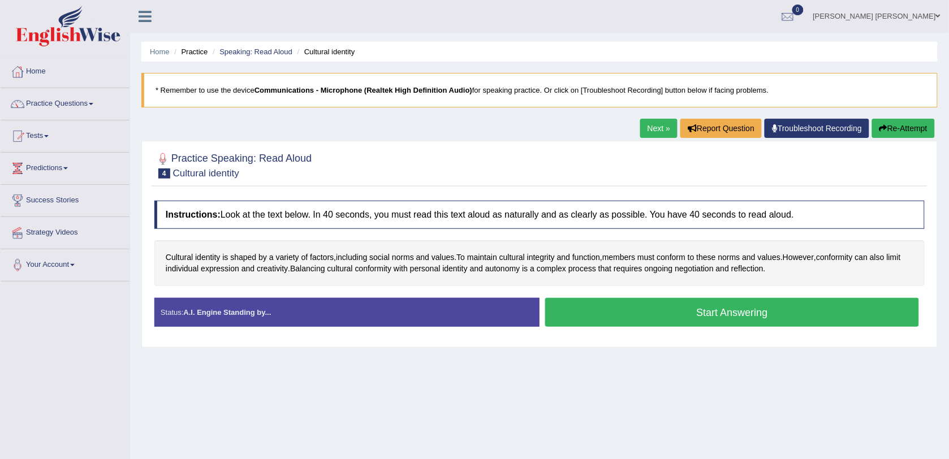
click at [594, 309] on button "Start Answering" at bounding box center [732, 312] width 374 height 29
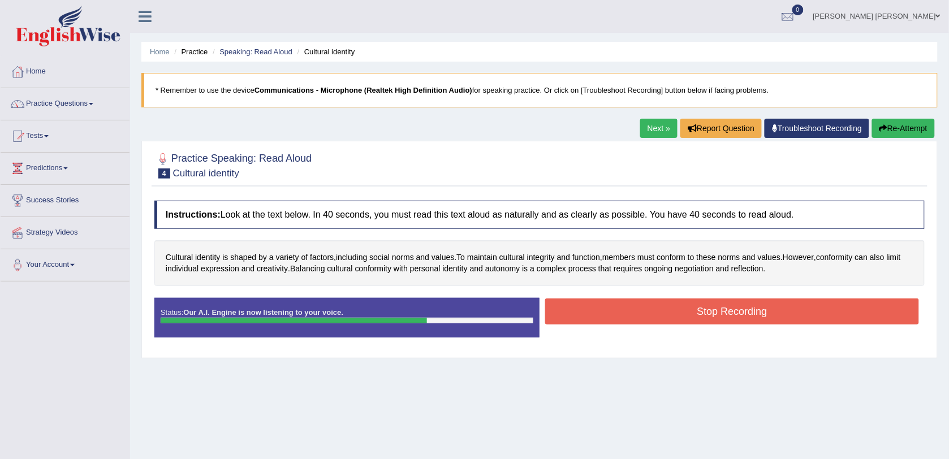
click at [594, 309] on button "Stop Recording" at bounding box center [732, 312] width 374 height 26
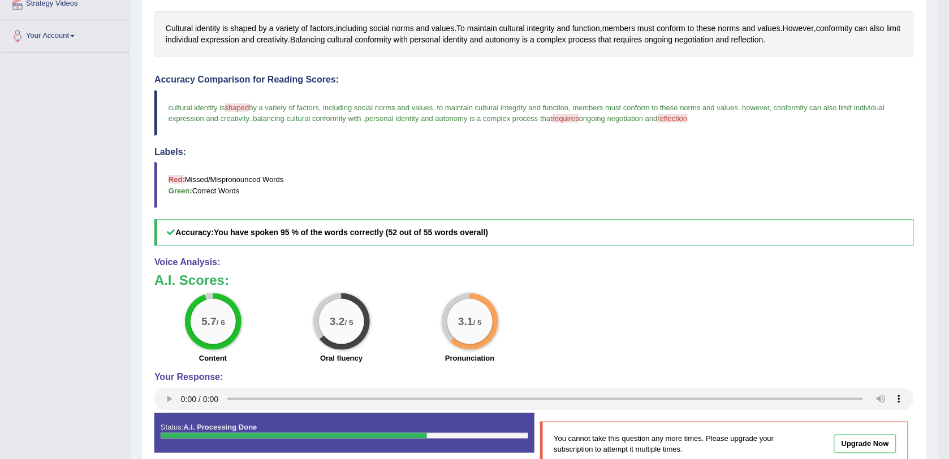
scroll to position [283, 0]
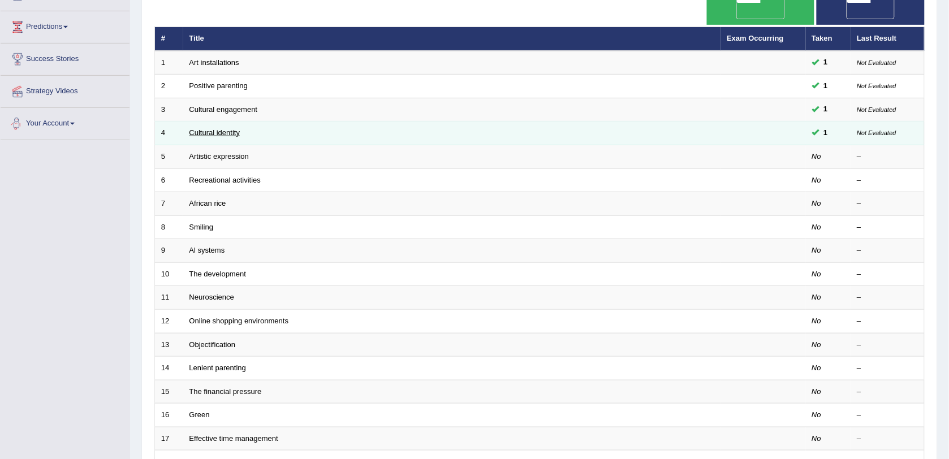
scroll to position [141, 0]
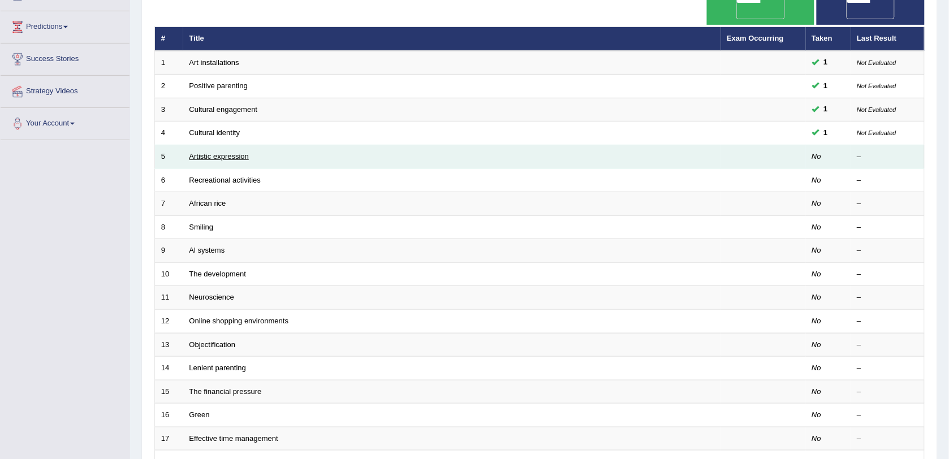
click at [217, 152] on link "Artistic expression" at bounding box center [219, 156] width 59 height 8
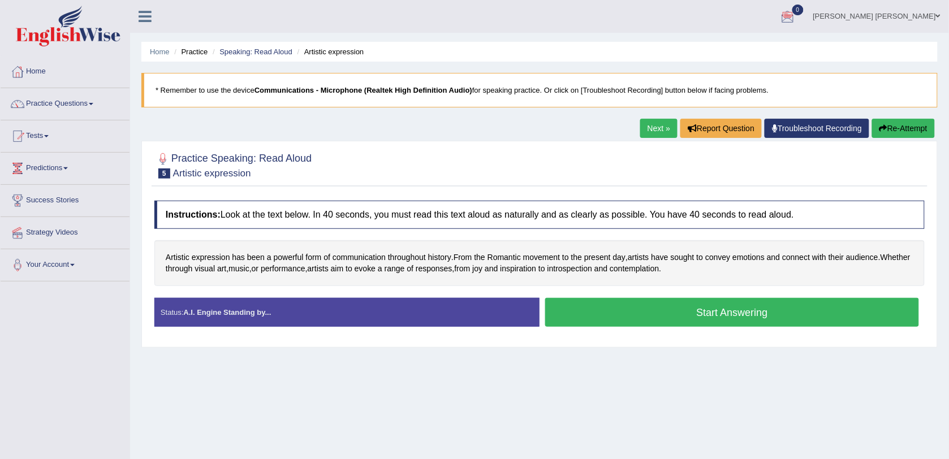
click at [677, 321] on button "Start Answering" at bounding box center [732, 312] width 374 height 29
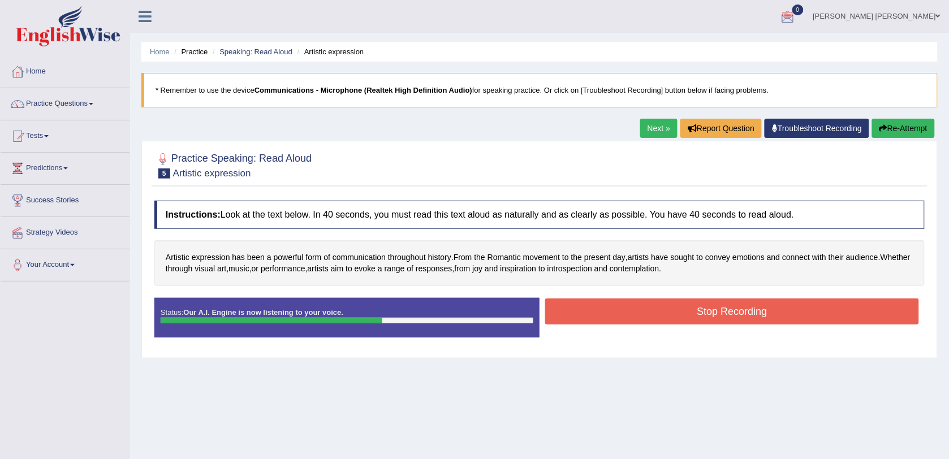
click at [670, 319] on button "Stop Recording" at bounding box center [732, 312] width 374 height 26
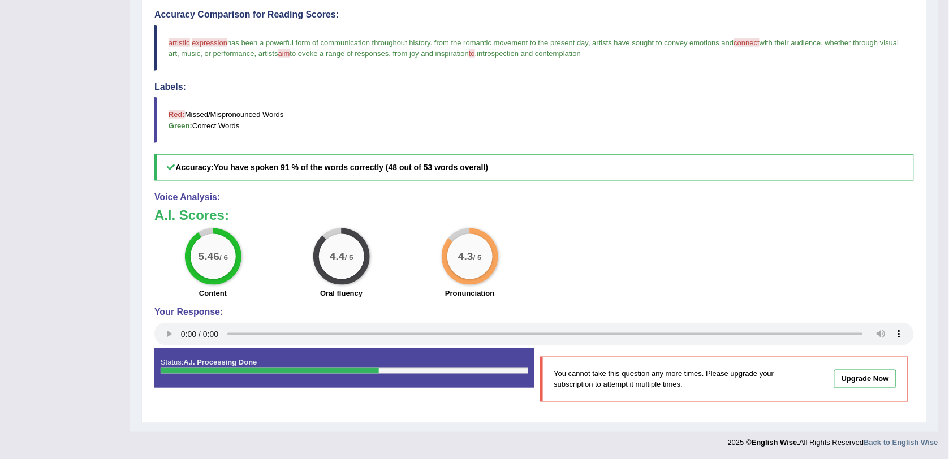
scroll to position [298, 0]
